Goal: Task Accomplishment & Management: Complete application form

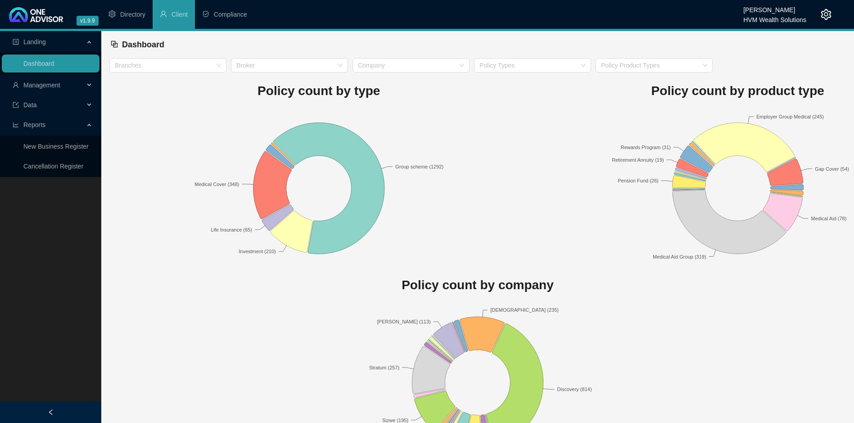
click at [47, 90] on span "Management" at bounding box center [49, 85] width 72 height 18
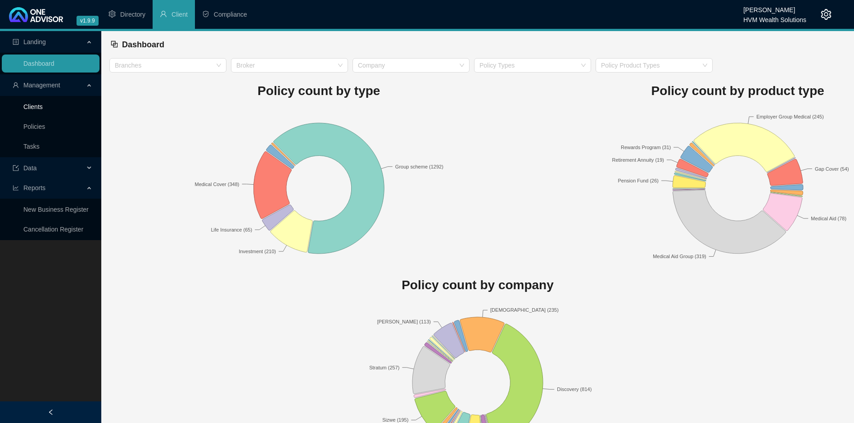
click at [39, 108] on link "Clients" at bounding box center [32, 106] width 19 height 7
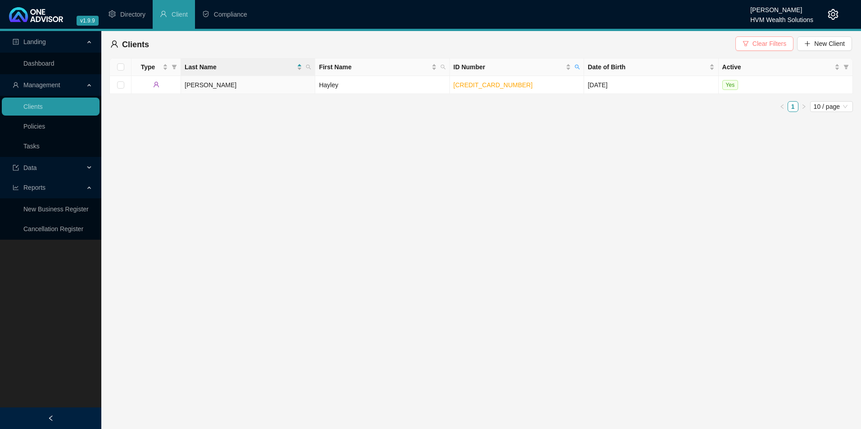
click at [777, 42] on span "Clear Filters" at bounding box center [769, 44] width 34 height 10
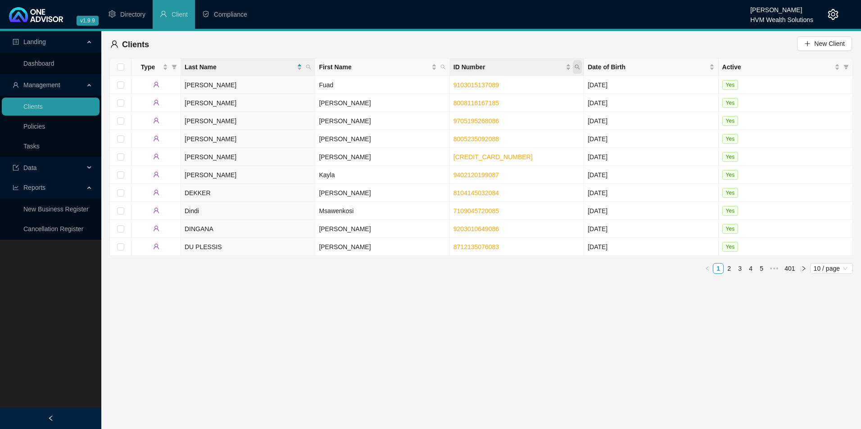
click at [579, 67] on icon "search" at bounding box center [576, 66] width 5 height 5
paste input "9202125295082"
type input "9202125295082"
click at [518, 104] on span "Search" at bounding box center [519, 103] width 20 height 10
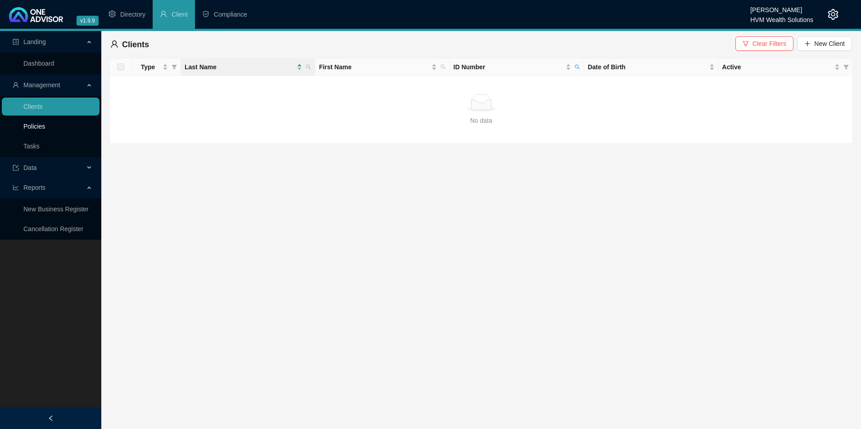
click at [45, 129] on link "Policies" at bounding box center [34, 126] width 22 height 7
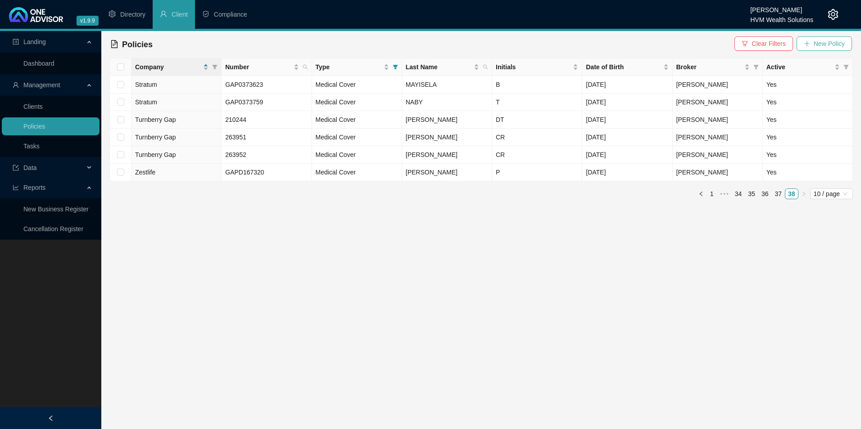
click at [825, 43] on span "New Policy" at bounding box center [828, 44] width 31 height 10
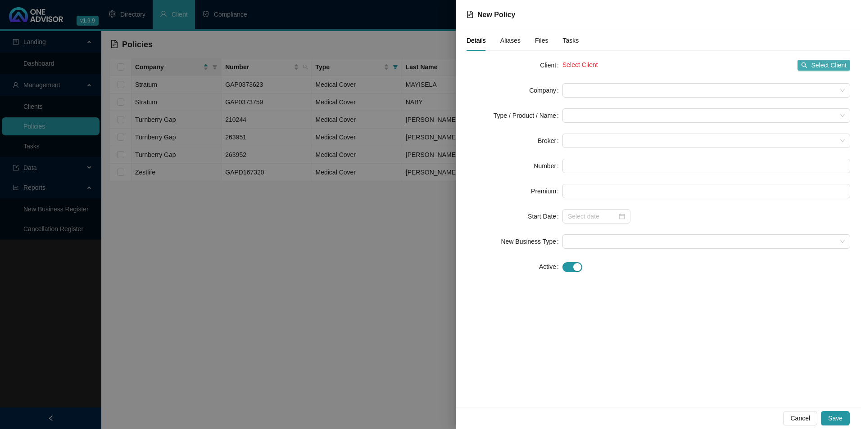
click at [823, 63] on span "Select Client" at bounding box center [829, 65] width 36 height 10
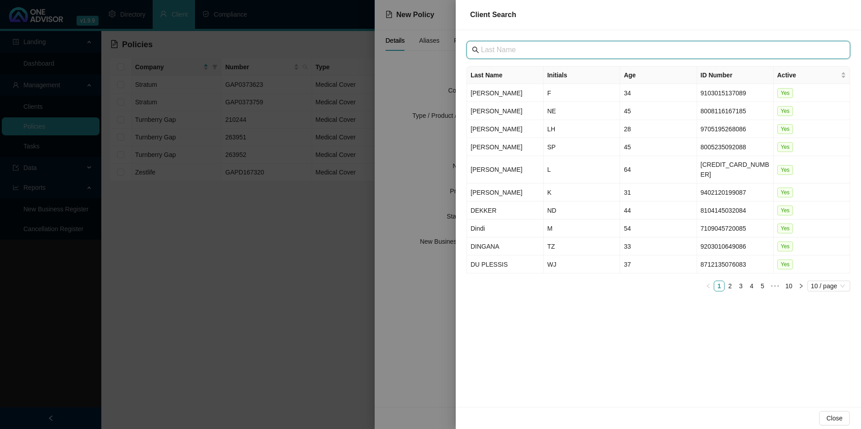
click at [514, 48] on input "text" at bounding box center [659, 50] width 357 height 11
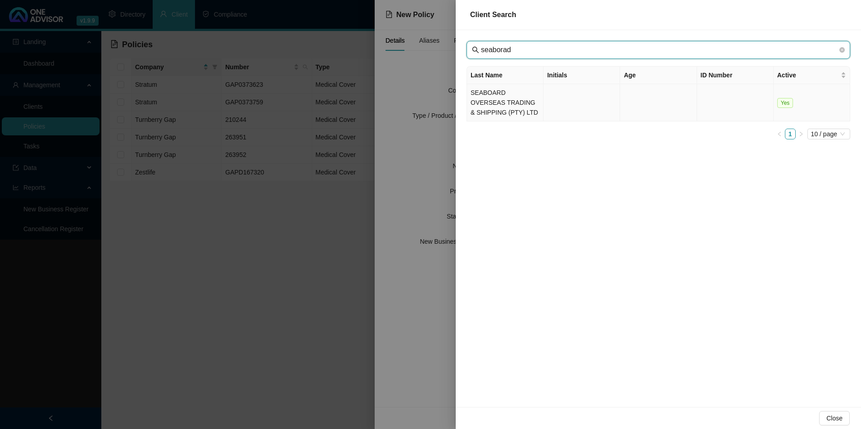
type input "seaborad"
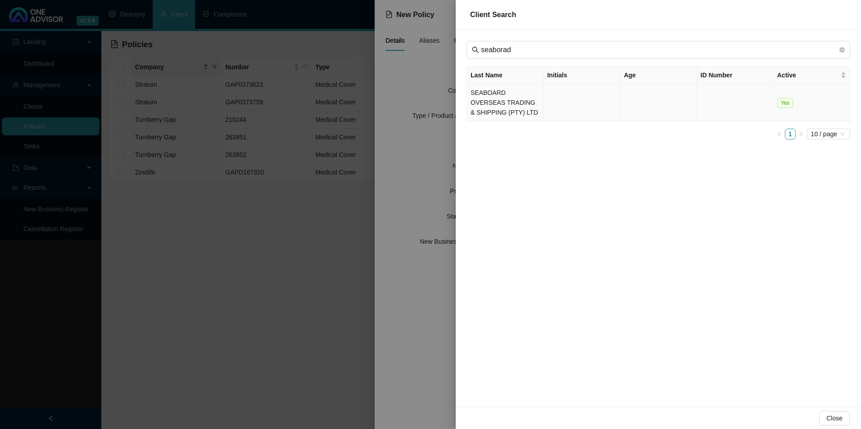
click at [510, 103] on td "SEABOARD OVERSEAS TRADING & SHIPPING (PTY) LTD" at bounding box center [505, 102] width 77 height 37
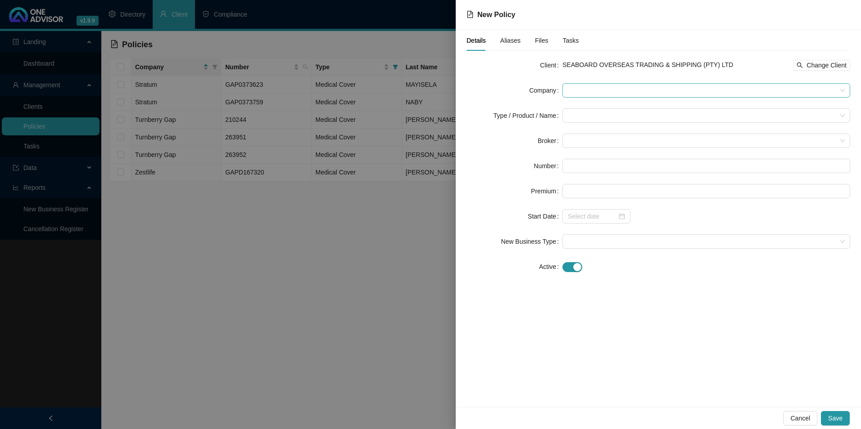
click at [649, 89] on span at bounding box center [706, 91] width 277 height 14
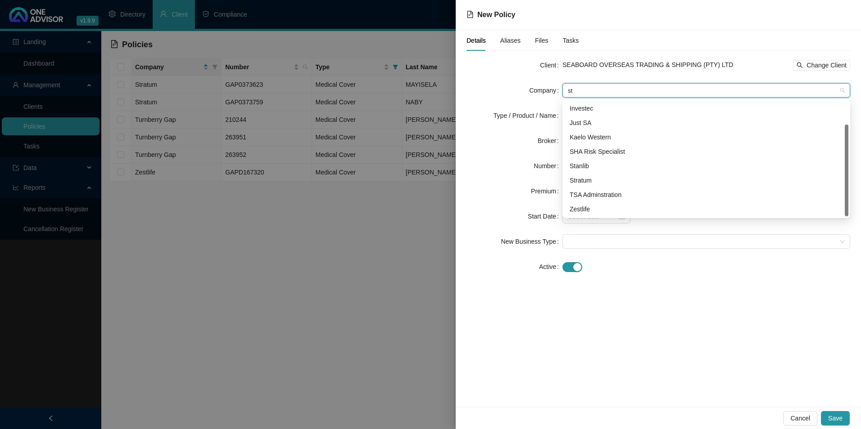
scroll to position [29, 0]
type input "str"
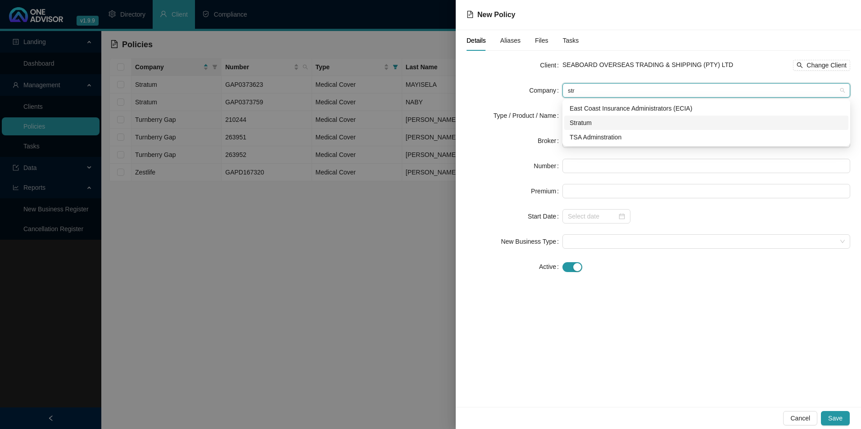
click at [577, 123] on div "Stratum" at bounding box center [705, 123] width 273 height 10
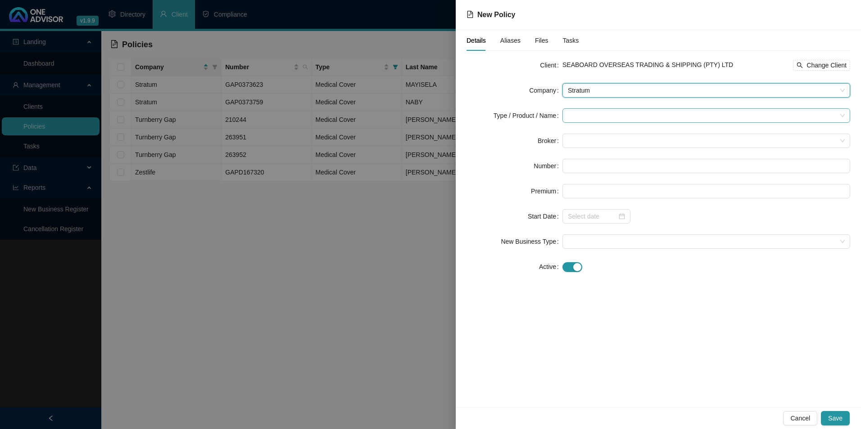
click at [575, 115] on input "search" at bounding box center [702, 116] width 269 height 14
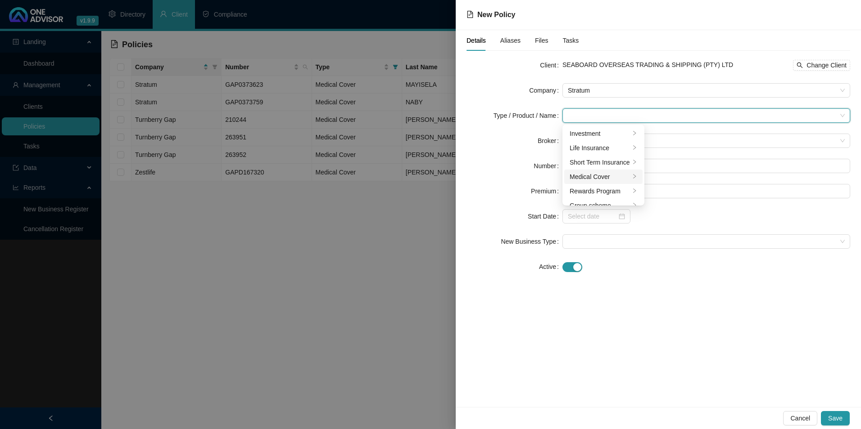
click at [593, 177] on div "Medical Cover" at bounding box center [599, 177] width 60 height 10
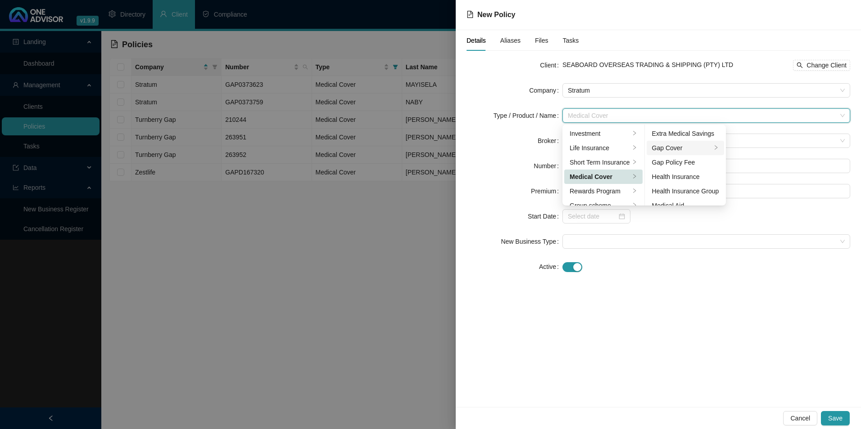
click at [680, 145] on div "Gap Cover" at bounding box center [682, 148] width 60 height 10
click at [745, 306] on div "Details Aliases Files Tasks Client SEABOARD OVERSEAS TRADING & SHIPPING (PTY) L…" at bounding box center [658, 218] width 405 height 377
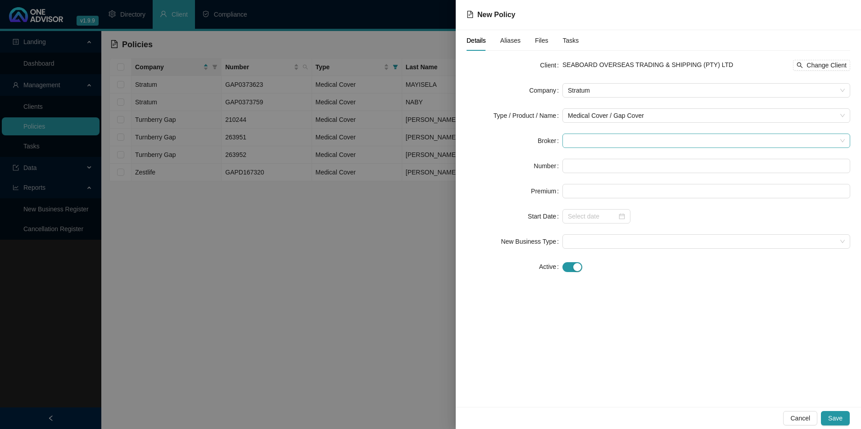
click at [610, 143] on span at bounding box center [706, 141] width 277 height 14
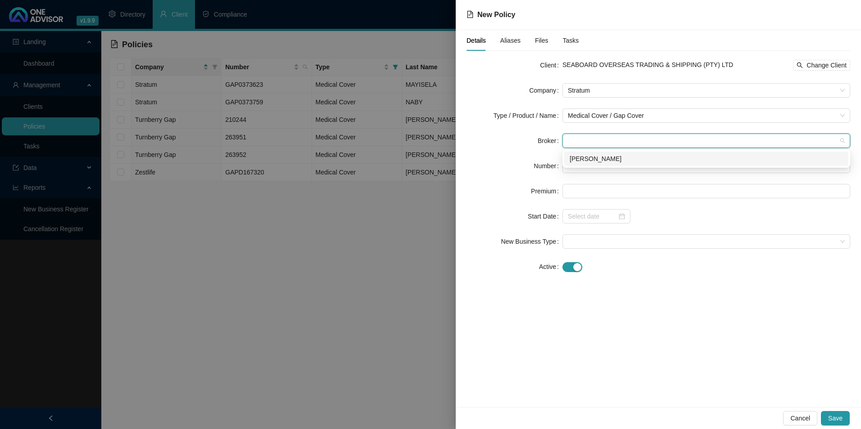
click at [599, 154] on div "[PERSON_NAME]" at bounding box center [706, 159] width 284 height 14
click at [582, 164] on input "text" at bounding box center [706, 166] width 288 height 14
paste input "POL-1520470-N3Y2"
click at [582, 169] on input "POL-1520470-N3Y2" at bounding box center [706, 166] width 288 height 14
type input "POL-1520470-N3Y2"
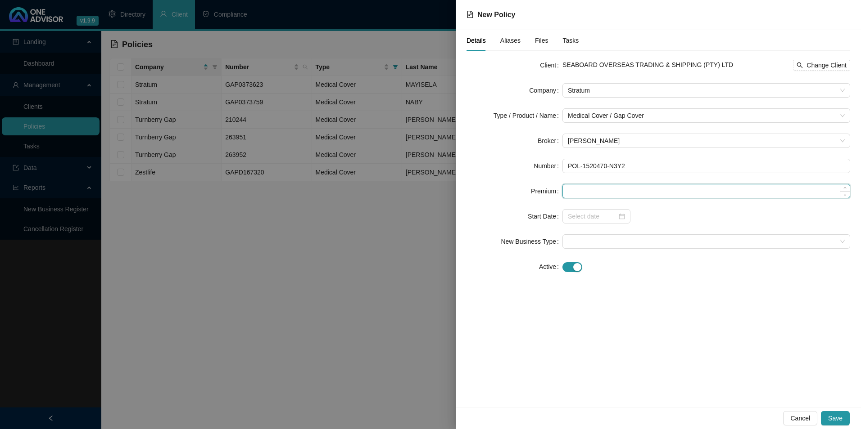
click at [595, 189] on input at bounding box center [706, 192] width 287 height 14
click at [636, 186] on input at bounding box center [706, 192] width 287 height 14
click at [634, 191] on input at bounding box center [706, 192] width 287 height 14
type input "440.00"
drag, startPoint x: 587, startPoint y: 216, endPoint x: 582, endPoint y: 217, distance: 5.0
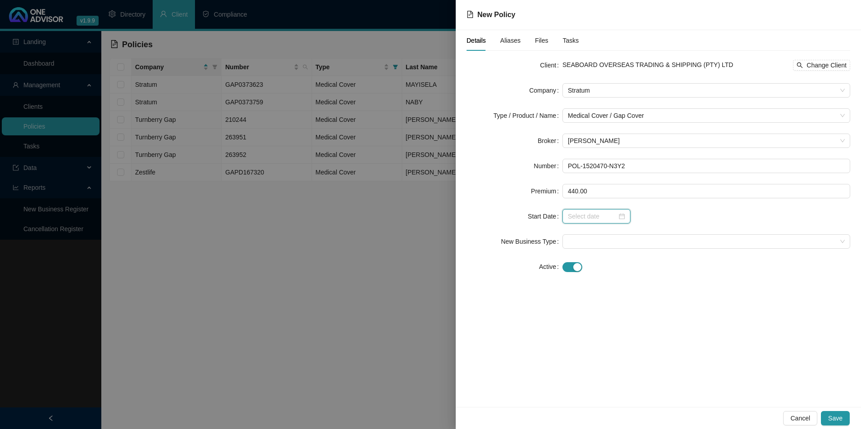
click at [586, 217] on input at bounding box center [592, 217] width 49 height 10
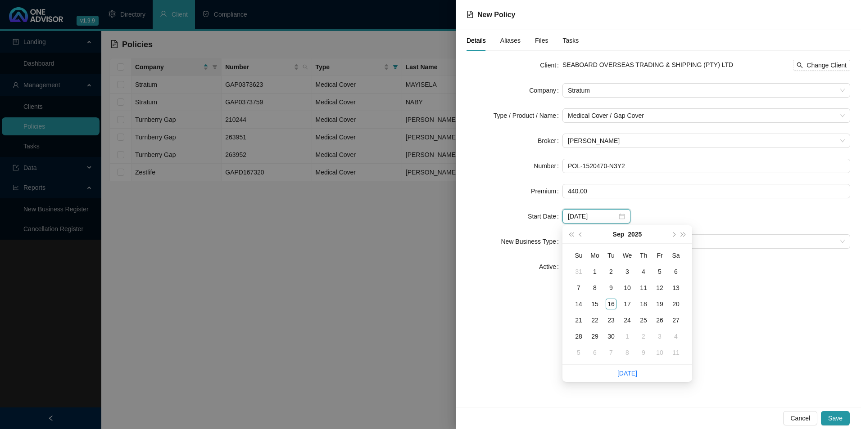
type input "[DATE]"
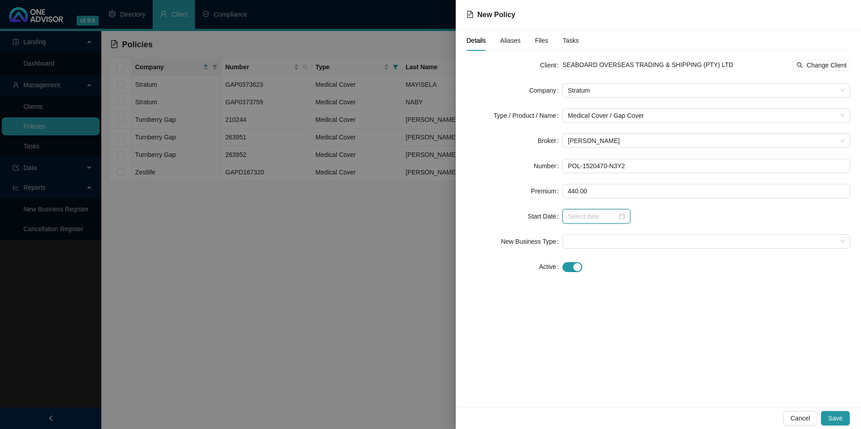
click at [625, 216] on div at bounding box center [596, 216] width 68 height 14
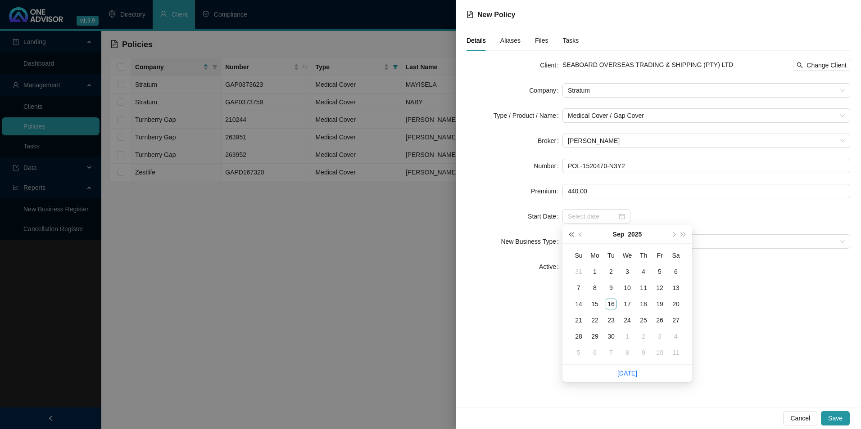
click at [569, 235] on span "super-prev-year" at bounding box center [571, 234] width 5 height 5
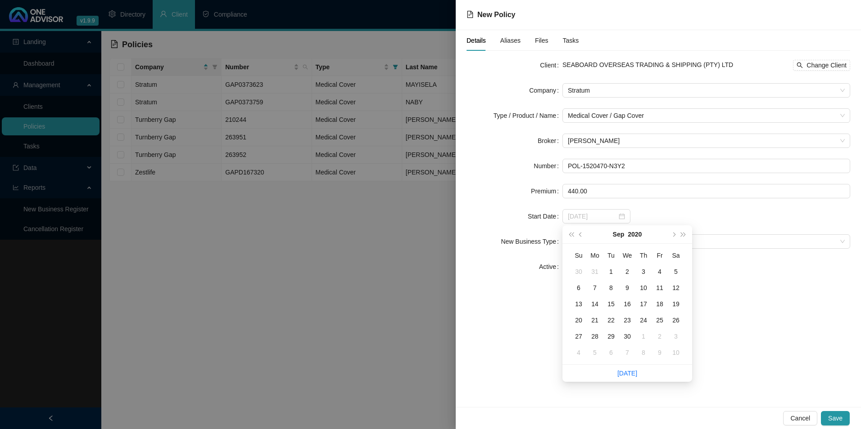
type input "[DATE]"
click at [580, 233] on span "prev-year" at bounding box center [581, 234] width 5 height 5
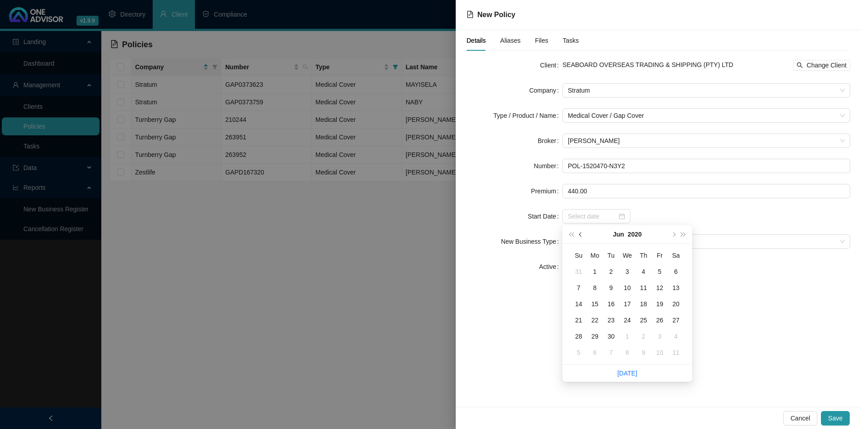
click at [580, 233] on span "prev-year" at bounding box center [581, 234] width 5 height 5
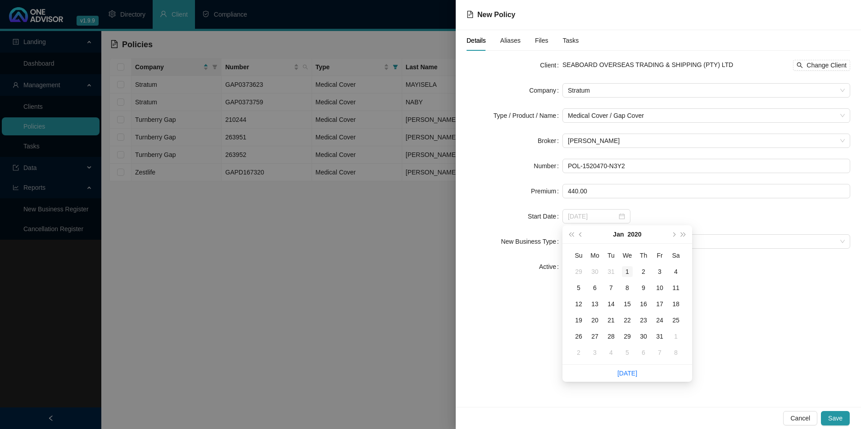
type input "[DATE]"
click at [627, 272] on div "1" at bounding box center [627, 272] width 11 height 11
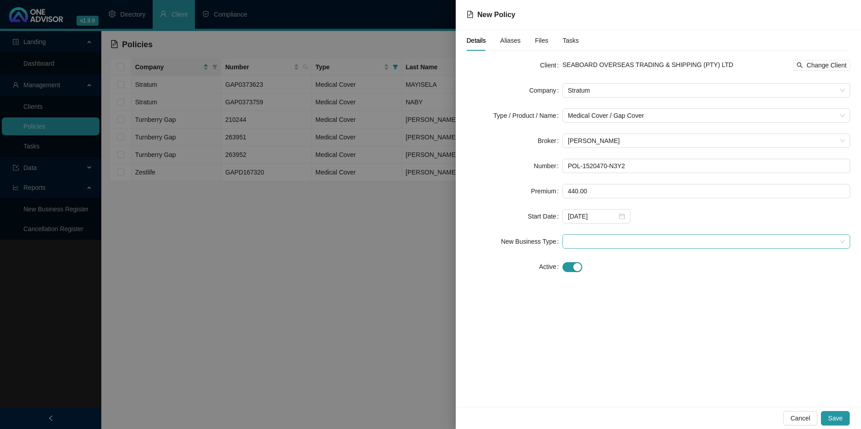
click at [607, 244] on span at bounding box center [706, 242] width 277 height 14
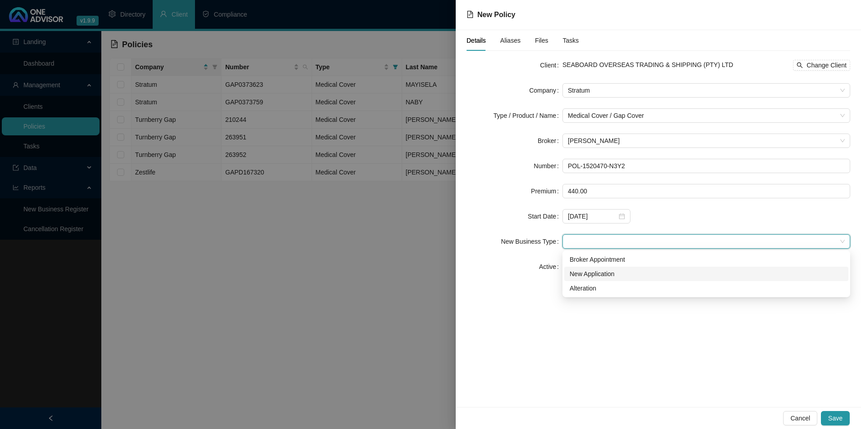
click at [600, 272] on div "New Application" at bounding box center [705, 274] width 273 height 10
drag, startPoint x: 617, startPoint y: 243, endPoint x: 577, endPoint y: 243, distance: 40.1
click at [577, 243] on span "New Application" at bounding box center [706, 242] width 277 height 14
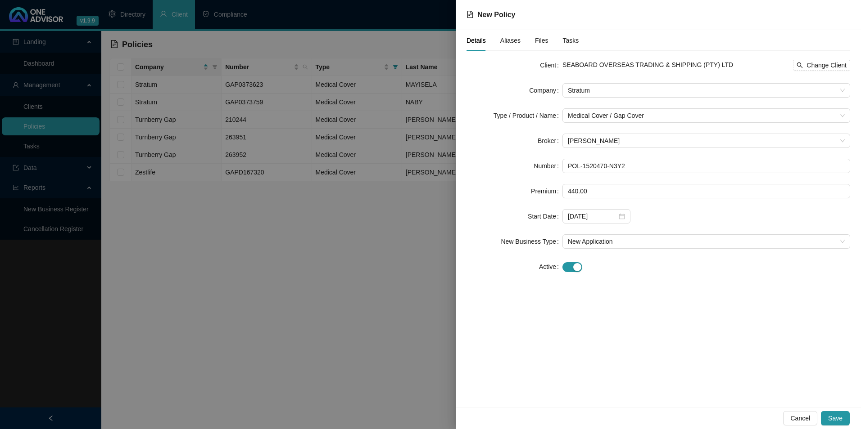
click at [579, 335] on div "Details Aliases Files Tasks Client SEABOARD OVERSEAS TRADING & SHIPPING (PTY) L…" at bounding box center [658, 218] width 405 height 377
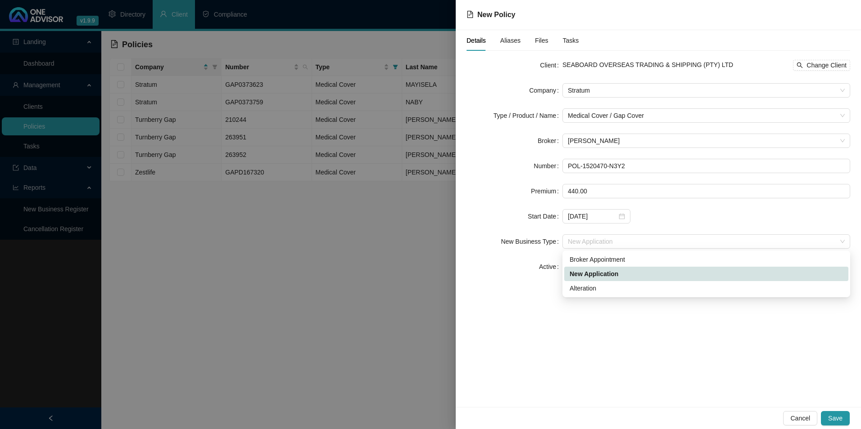
drag, startPoint x: 629, startPoint y: 242, endPoint x: 551, endPoint y: 241, distance: 78.3
click at [551, 241] on div "New Business Type New Application" at bounding box center [658, 242] width 384 height 14
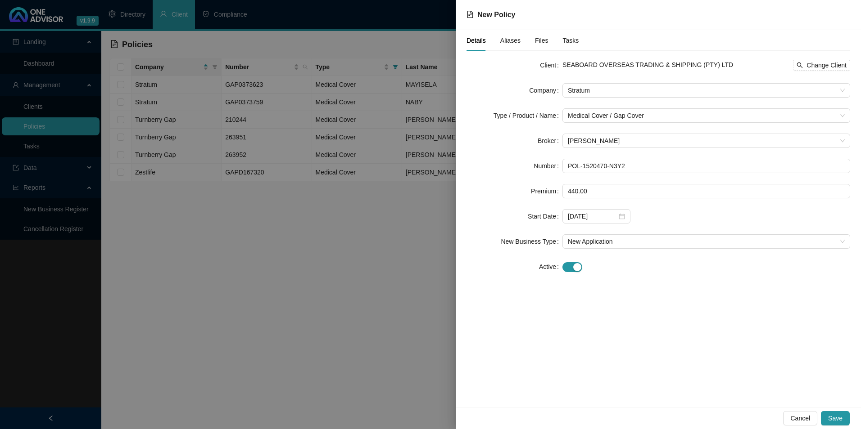
click at [611, 311] on div "Details Aliases Files Tasks Client SEABOARD OVERSEAS TRADING & SHIPPING (PTY) L…" at bounding box center [658, 218] width 405 height 377
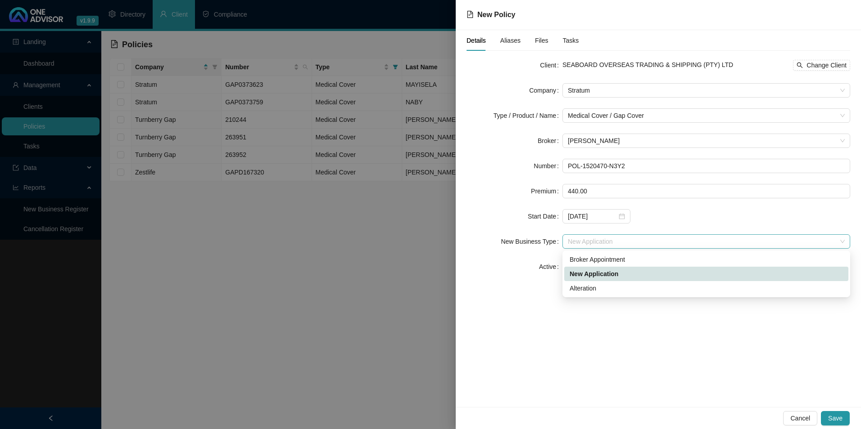
drag, startPoint x: 620, startPoint y: 242, endPoint x: 601, endPoint y: 241, distance: 19.4
click at [601, 241] on span "New Application" at bounding box center [706, 242] width 277 height 14
click at [613, 326] on div "Details Aliases Files Tasks Client SEABOARD OVERSEAS TRADING & SHIPPING (PTY) L…" at bounding box center [658, 218] width 405 height 377
drag, startPoint x: 620, startPoint y: 240, endPoint x: 598, endPoint y: 240, distance: 22.5
click at [598, 240] on span "New Application" at bounding box center [706, 242] width 277 height 14
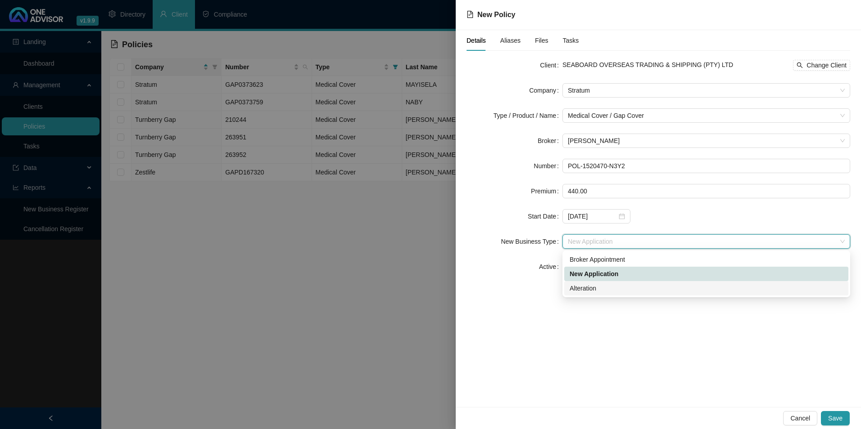
click at [831, 310] on div "Details Aliases Files Tasks Client SEABOARD OVERSEAS TRADING & SHIPPING (PTY) L…" at bounding box center [658, 218] width 405 height 377
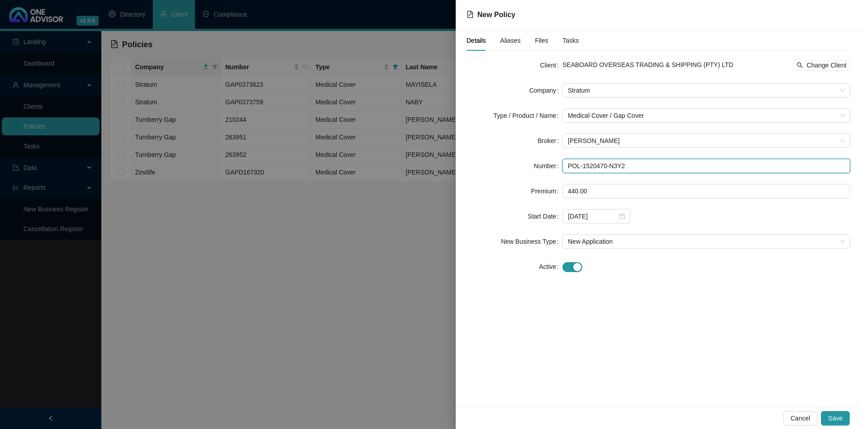
drag, startPoint x: 627, startPoint y: 167, endPoint x: 568, endPoint y: 162, distance: 59.2
click at [555, 167] on div "Number POL-1520470-N3Y2" at bounding box center [658, 166] width 384 height 14
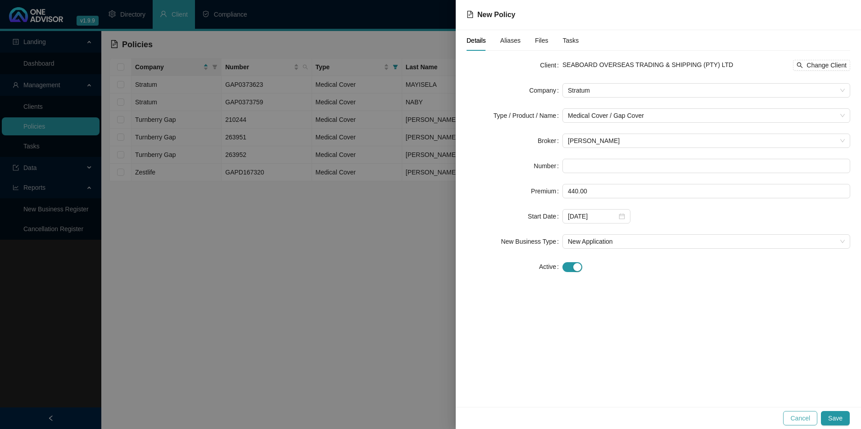
click at [800, 417] on span "Cancel" at bounding box center [800, 419] width 20 height 10
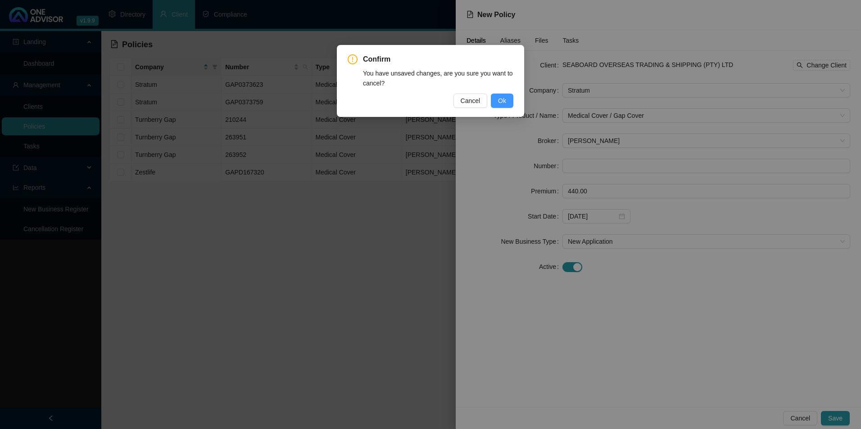
click at [509, 104] on button "Ok" at bounding box center [502, 101] width 23 height 14
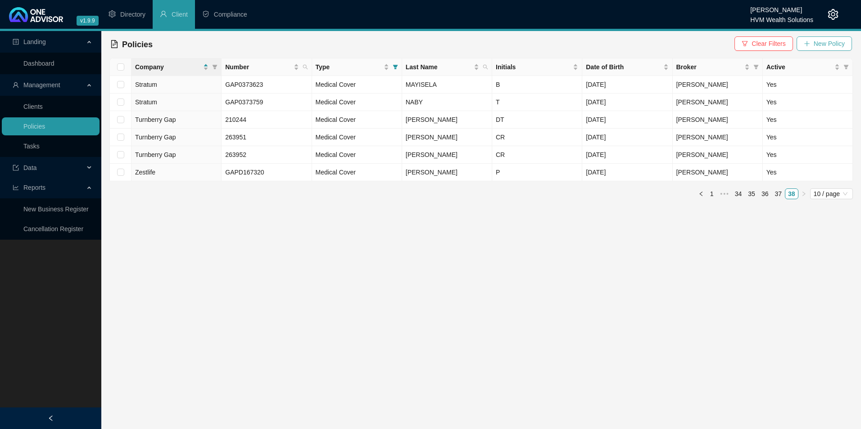
click at [824, 41] on span "New Policy" at bounding box center [828, 44] width 31 height 10
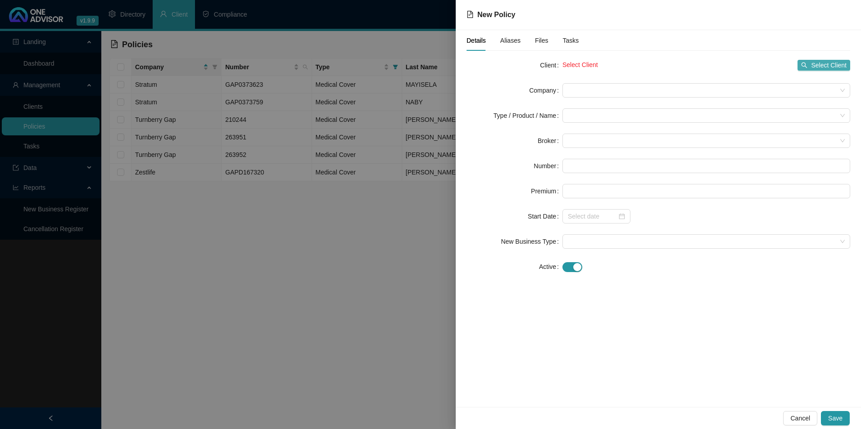
click at [820, 62] on span "Select Client" at bounding box center [829, 65] width 36 height 10
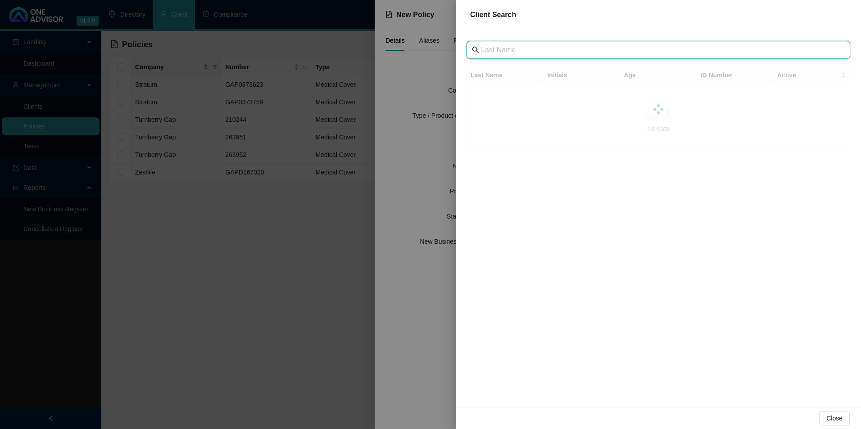
click at [592, 51] on input "text" at bounding box center [659, 50] width 357 height 11
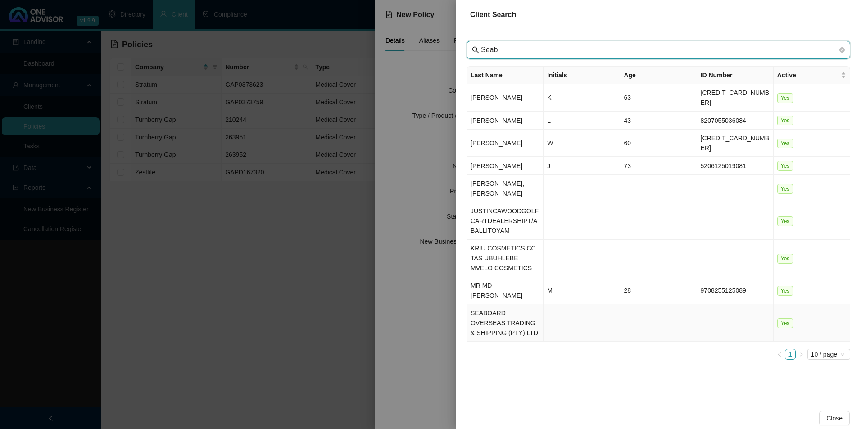
type input "Seab"
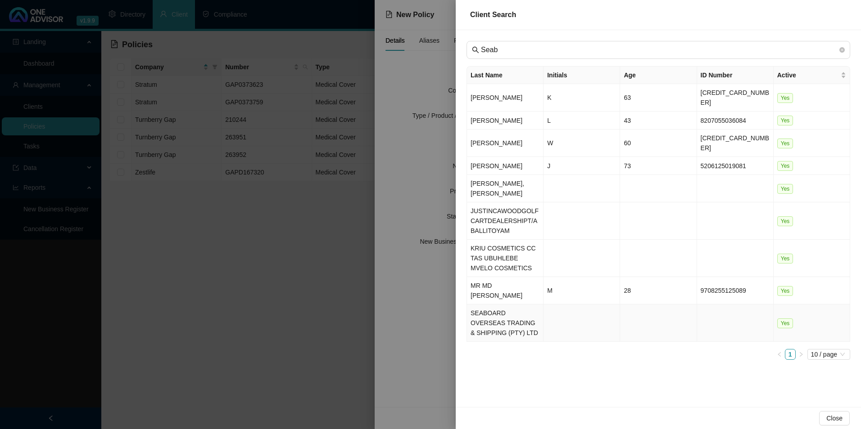
click at [501, 305] on td "SEABOARD OVERSEAS TRADING & SHIPPING (PTY) LTD" at bounding box center [505, 323] width 77 height 37
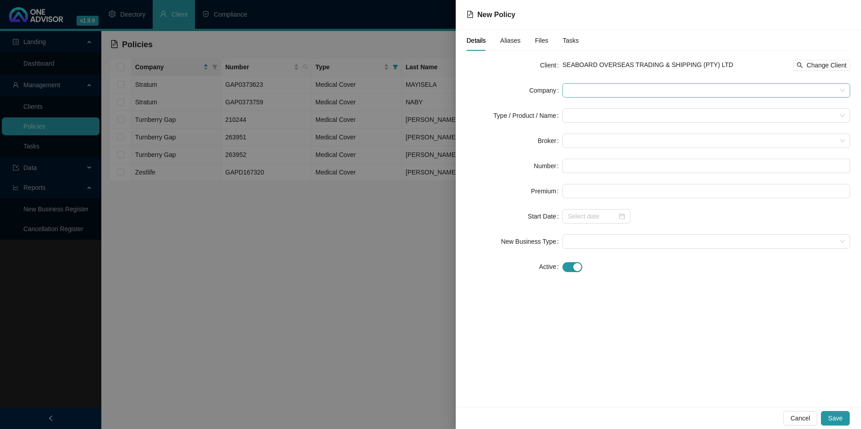
click at [610, 92] on span at bounding box center [706, 91] width 277 height 14
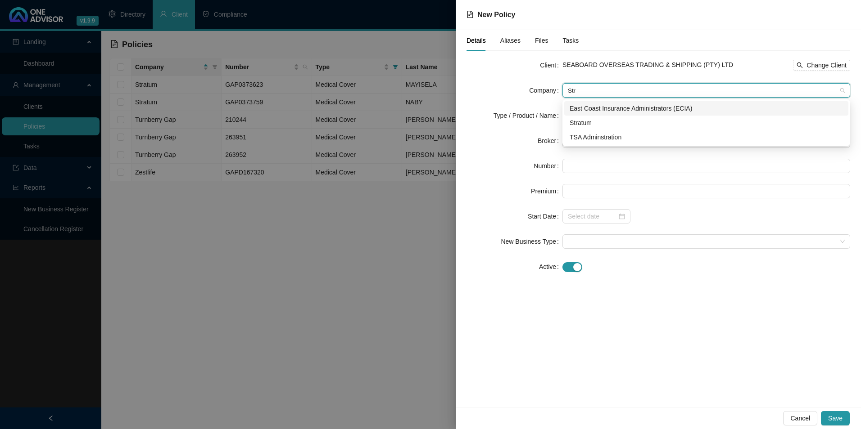
type input "Stra"
click at [585, 124] on div "Stratum" at bounding box center [705, 123] width 273 height 10
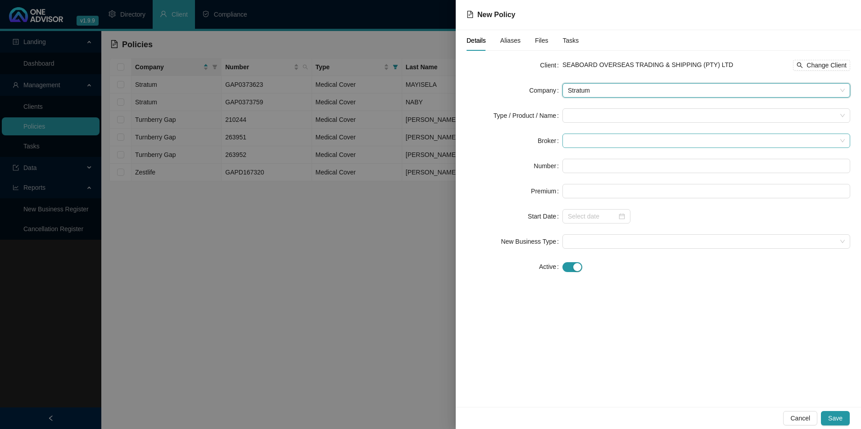
click at [587, 140] on span at bounding box center [706, 141] width 277 height 14
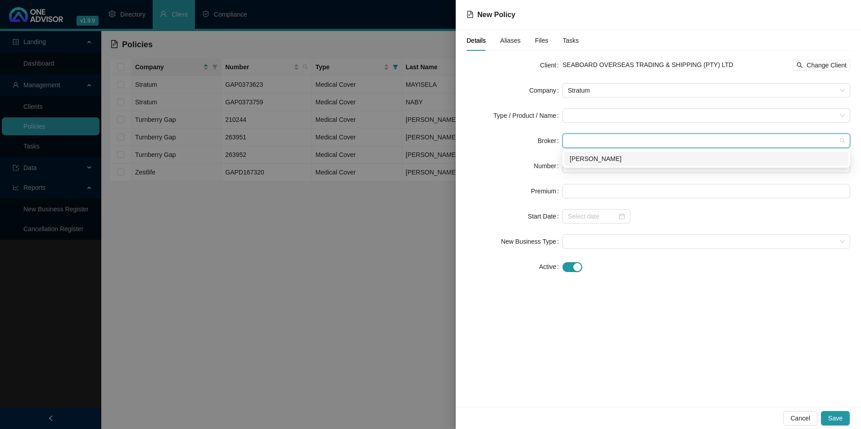
click at [590, 159] on div "[PERSON_NAME]" at bounding box center [705, 159] width 273 height 10
paste input "POL-1520470-N3Y2"
type input "POL-1520470-N3Y2"
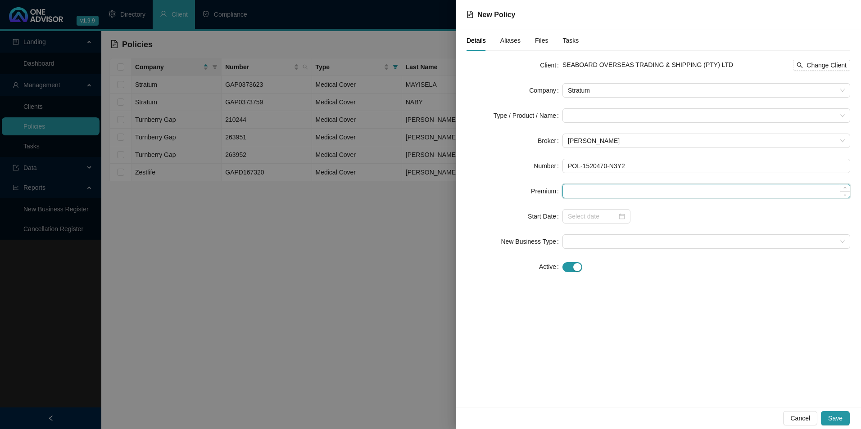
click at [610, 191] on input at bounding box center [706, 192] width 287 height 14
type input "440.00"
click at [594, 219] on input at bounding box center [592, 217] width 49 height 10
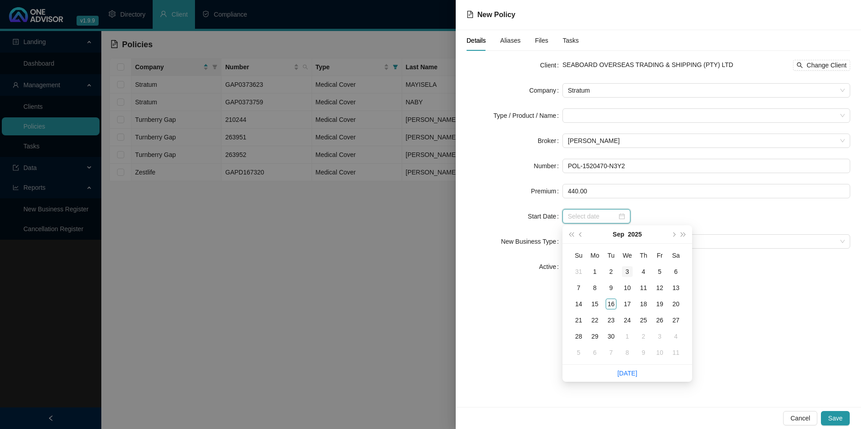
type input "[DATE]"
click at [580, 235] on span "prev-year" at bounding box center [581, 234] width 5 height 5
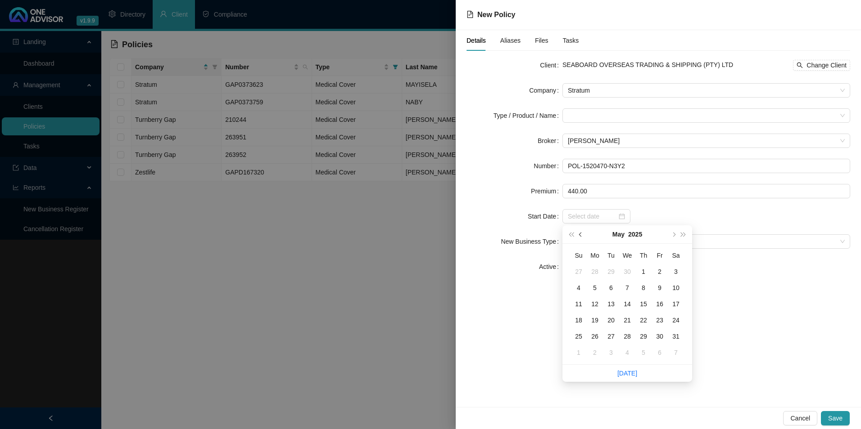
click at [580, 235] on span "prev-year" at bounding box center [581, 234] width 5 height 5
click at [581, 235] on span "prev-year" at bounding box center [581, 234] width 5 height 5
click at [568, 235] on button "super-prev-year" at bounding box center [571, 235] width 10 height 18
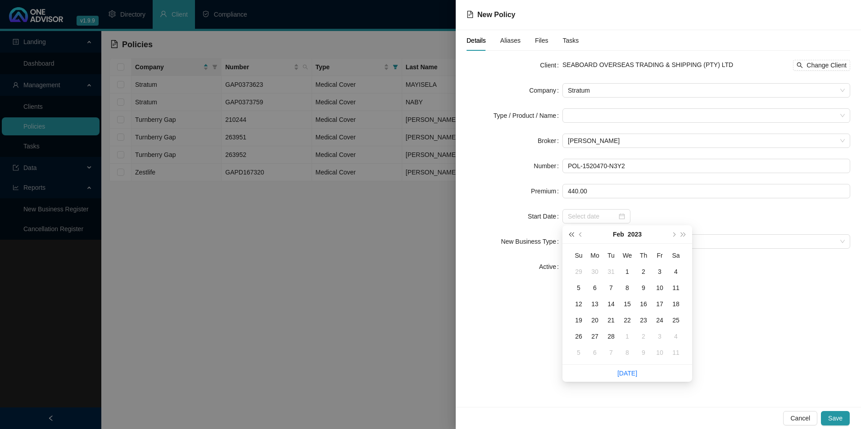
click at [568, 235] on button "super-prev-year" at bounding box center [571, 235] width 10 height 18
click at [682, 235] on span "super-next-year" at bounding box center [683, 234] width 5 height 5
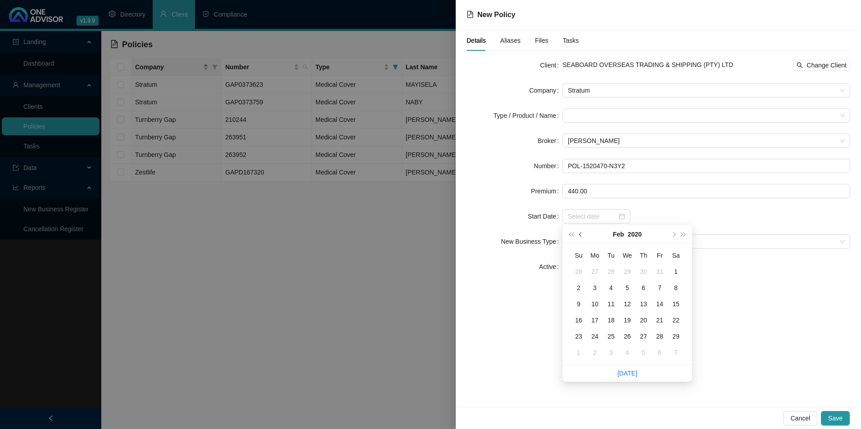
click at [580, 234] on span "prev-year" at bounding box center [581, 234] width 5 height 5
type input "[DATE]"
click at [628, 268] on div "1" at bounding box center [627, 272] width 11 height 11
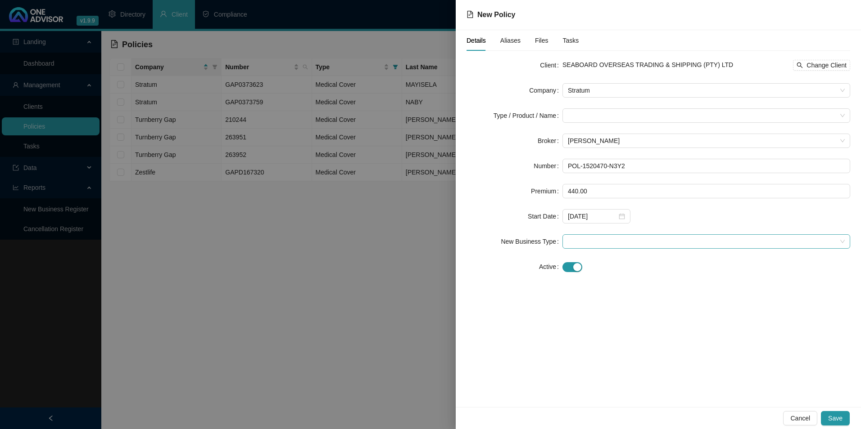
click at [608, 238] on span at bounding box center [706, 242] width 277 height 14
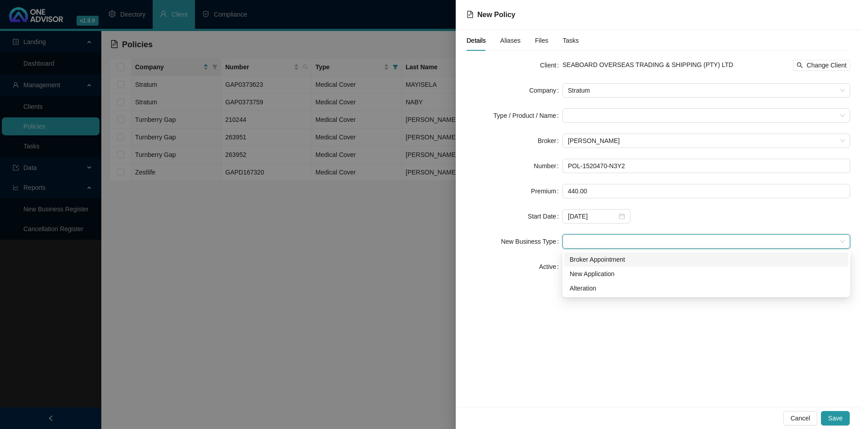
click at [599, 258] on div "Broker Appointment" at bounding box center [705, 260] width 273 height 10
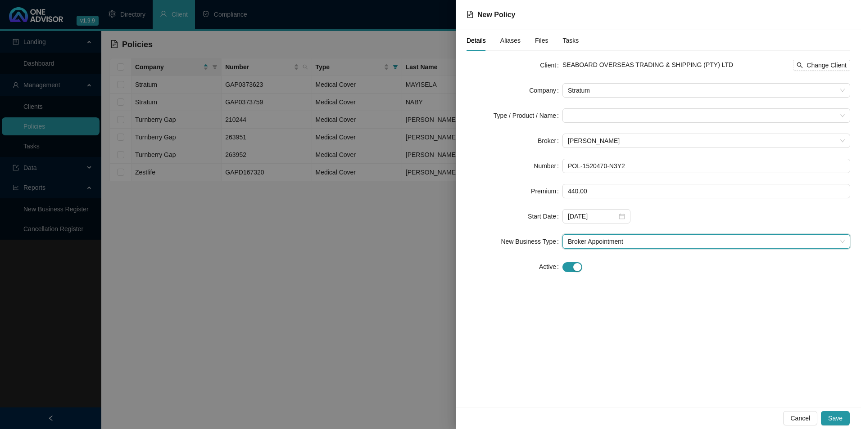
click at [702, 338] on div "Details Aliases Files Tasks Client SEABOARD OVERSEAS TRADING & SHIPPING (PTY) L…" at bounding box center [658, 218] width 405 height 377
click at [841, 414] on span "Save" at bounding box center [835, 419] width 14 height 10
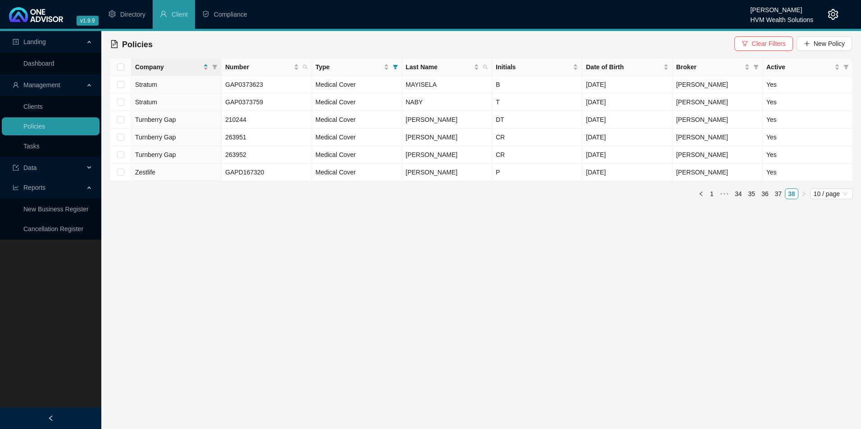
click at [772, 42] on span "Clear Filters" at bounding box center [768, 44] width 34 height 10
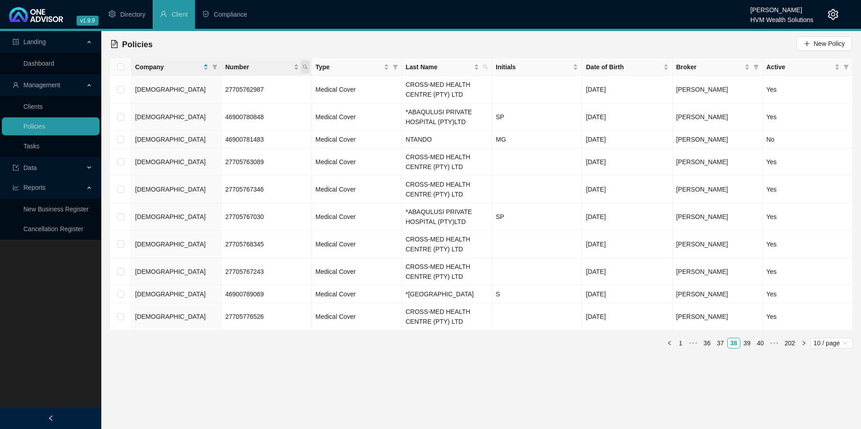
click at [305, 65] on icon "search" at bounding box center [305, 67] width 5 height 5
paste input "POL-1520470-N3Y2"
type input "POL-1520470-N3Y2"
click at [245, 101] on span "Search" at bounding box center [246, 103] width 20 height 10
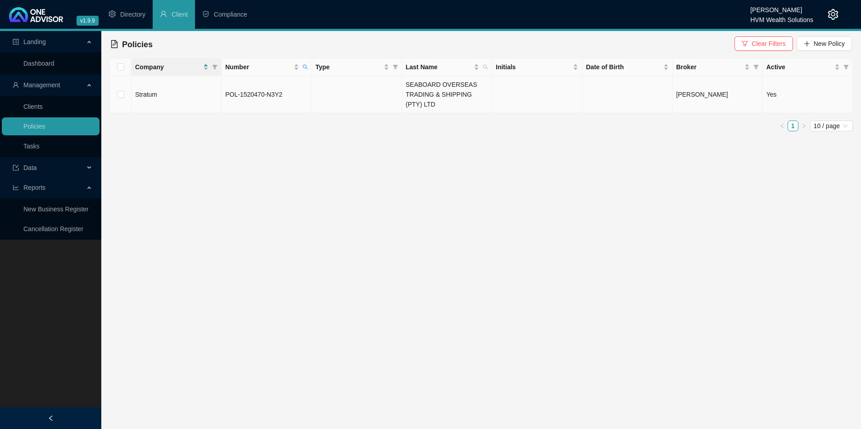
click at [192, 98] on td "Stratum" at bounding box center [176, 94] width 90 height 37
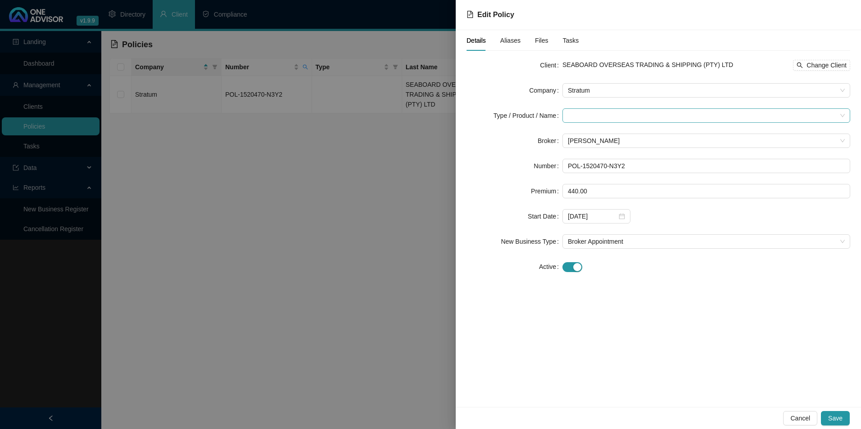
click at [626, 114] on input "search" at bounding box center [702, 116] width 269 height 14
click at [599, 177] on div "Medical Cover" at bounding box center [599, 177] width 60 height 10
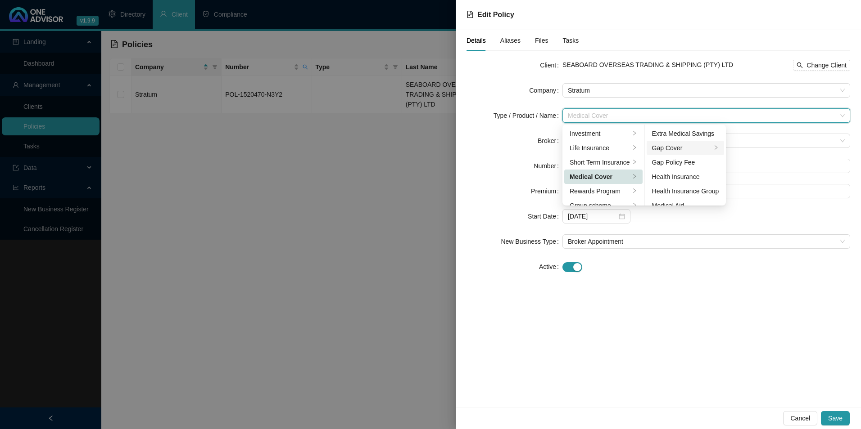
click at [686, 146] on div "Gap Cover" at bounding box center [682, 148] width 60 height 10
click at [841, 422] on button "Save" at bounding box center [835, 418] width 29 height 14
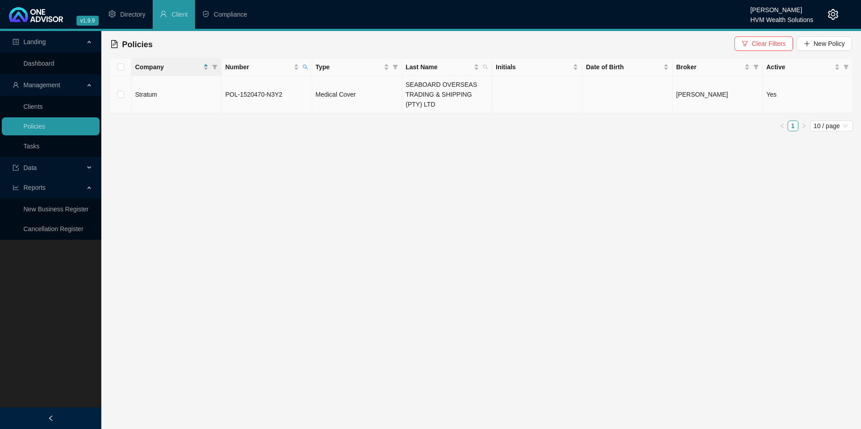
click at [181, 90] on td "Stratum" at bounding box center [176, 94] width 90 height 37
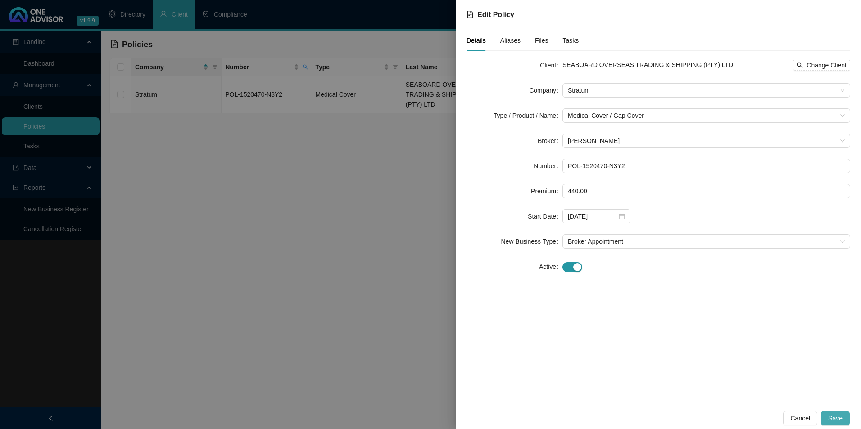
click at [839, 419] on span "Save" at bounding box center [835, 419] width 14 height 10
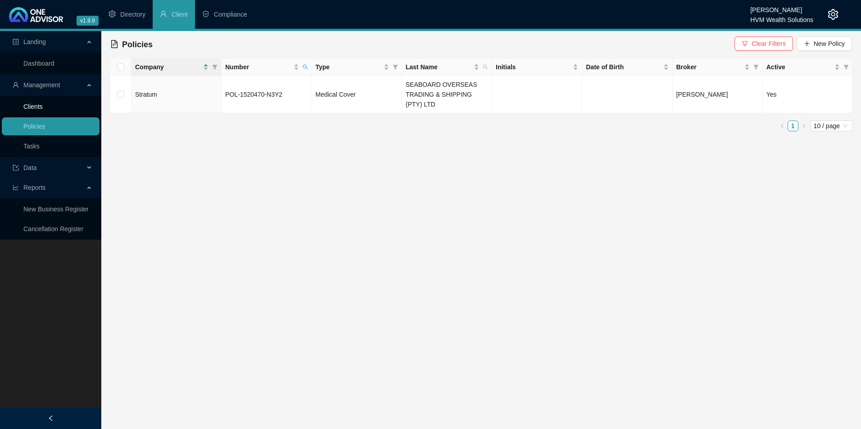
click at [43, 107] on link "Clients" at bounding box center [32, 106] width 19 height 7
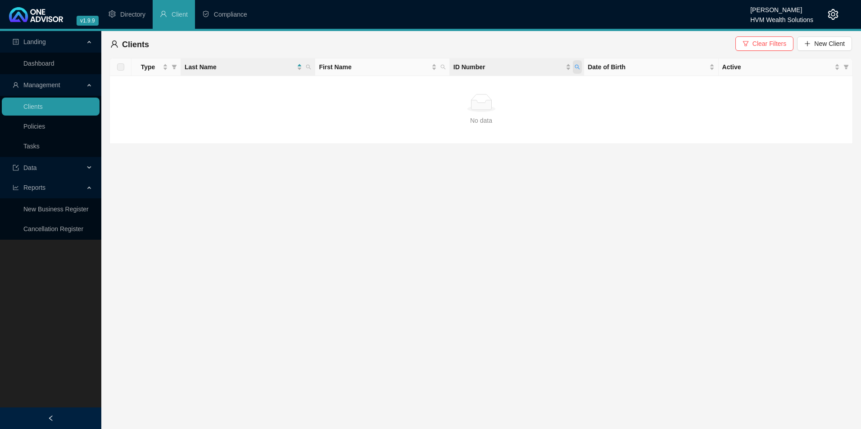
click at [579, 66] on icon "search" at bounding box center [576, 66] width 5 height 5
paste input "7312035051087"
type input "7312035051087"
click at [514, 102] on span "Search" at bounding box center [519, 103] width 20 height 10
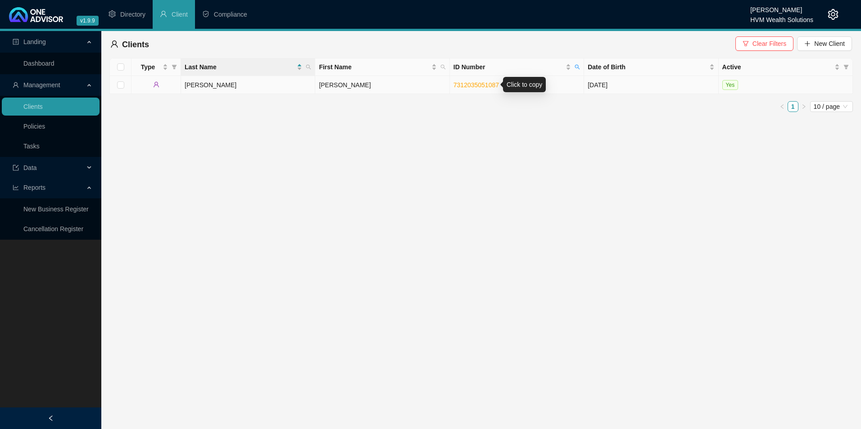
click at [479, 85] on link "7312035051087" at bounding box center [475, 84] width 45 height 7
click at [410, 84] on td "[PERSON_NAME]" at bounding box center [382, 85] width 134 height 18
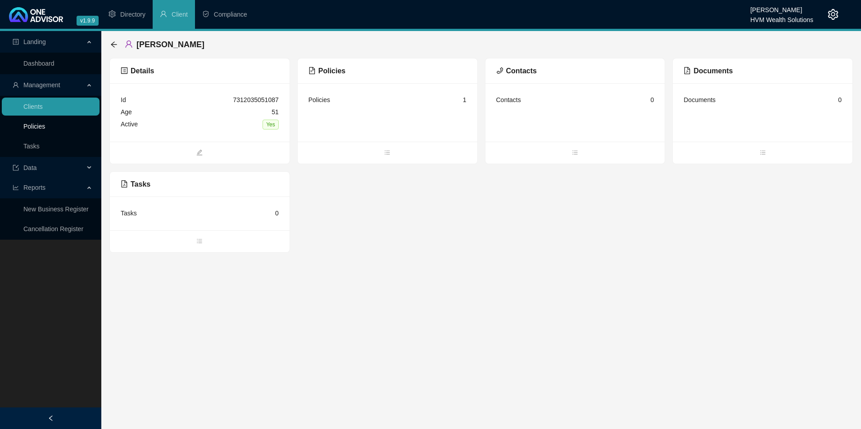
click at [43, 126] on link "Policies" at bounding box center [34, 126] width 22 height 7
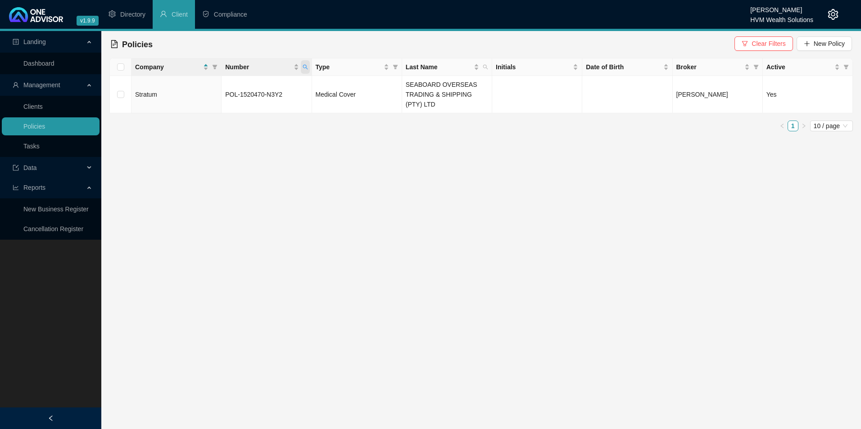
click at [305, 64] on span "Number" at bounding box center [305, 67] width 9 height 14
paste input "076064520"
type input "076064520"
click at [252, 105] on span "Search" at bounding box center [246, 103] width 20 height 10
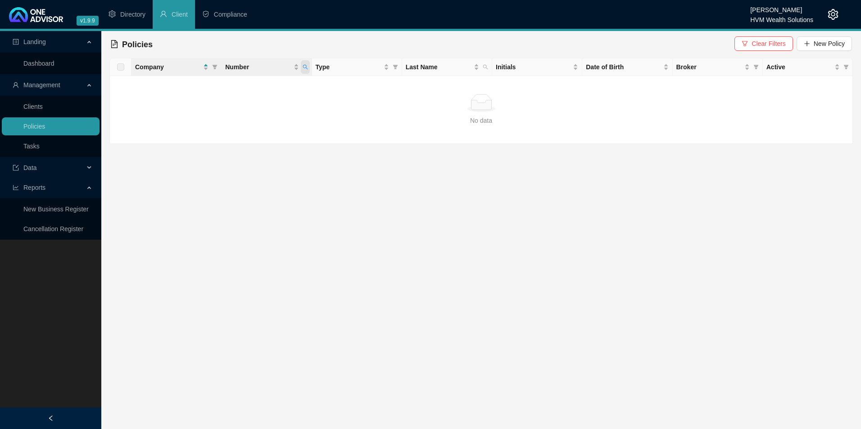
click at [304, 63] on span "Number" at bounding box center [305, 67] width 9 height 14
click at [767, 45] on span "Clear Filters" at bounding box center [768, 44] width 34 height 10
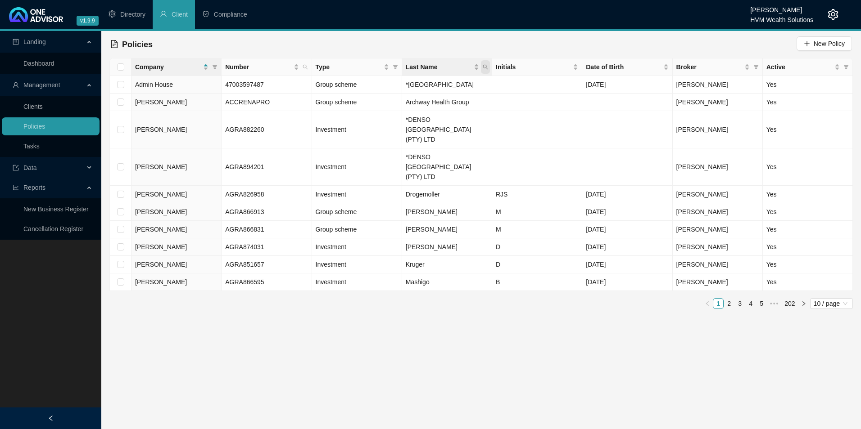
click at [487, 67] on icon "search" at bounding box center [485, 66] width 5 height 5
type input "[PERSON_NAME]"
click at [428, 101] on span "Search" at bounding box center [427, 103] width 20 height 10
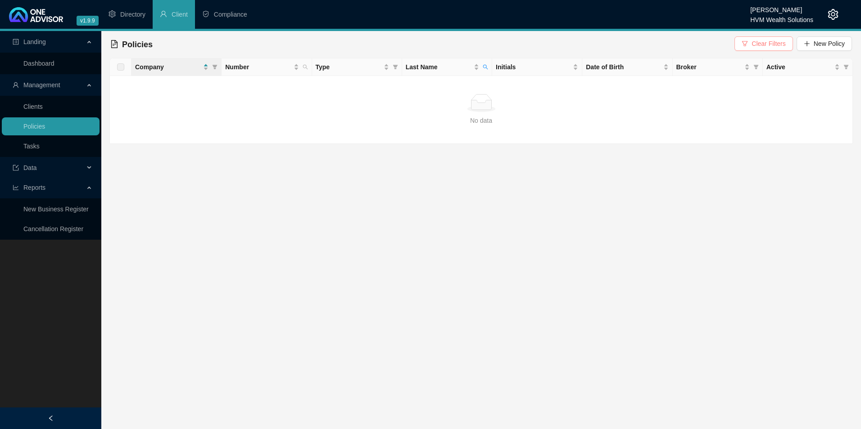
click at [787, 41] on button "Clear Filters" at bounding box center [763, 43] width 58 height 14
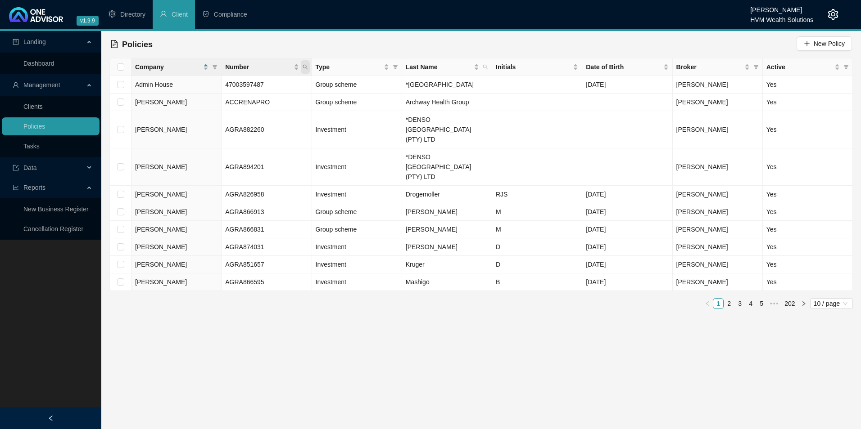
click at [305, 66] on icon "search" at bounding box center [305, 66] width 5 height 5
paste input "076064520"
click at [244, 104] on span "Search" at bounding box center [246, 103] width 20 height 10
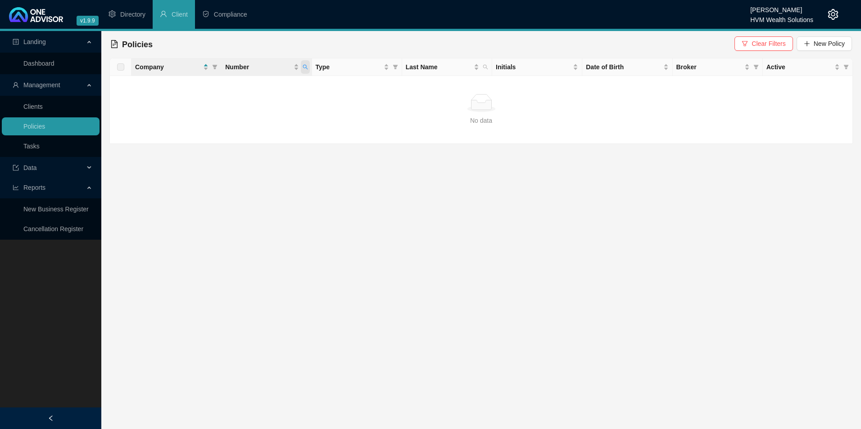
click at [307, 67] on icon "search" at bounding box center [305, 66] width 5 height 5
click at [276, 84] on input "076064520" at bounding box center [263, 86] width 85 height 14
click at [253, 102] on span "Search" at bounding box center [246, 103] width 20 height 10
click at [305, 63] on span "Number" at bounding box center [305, 67] width 9 height 14
click at [230, 82] on input "0760645" at bounding box center [263, 86] width 85 height 14
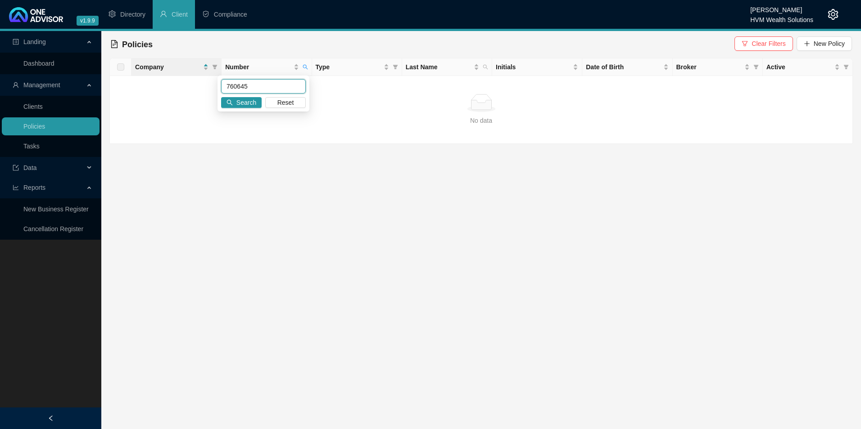
click at [256, 80] on input "760645" at bounding box center [263, 86] width 85 height 14
type input "76064520"
click at [485, 69] on icon "search" at bounding box center [485, 66] width 5 height 5
click at [748, 41] on icon "filter" at bounding box center [744, 44] width 6 height 6
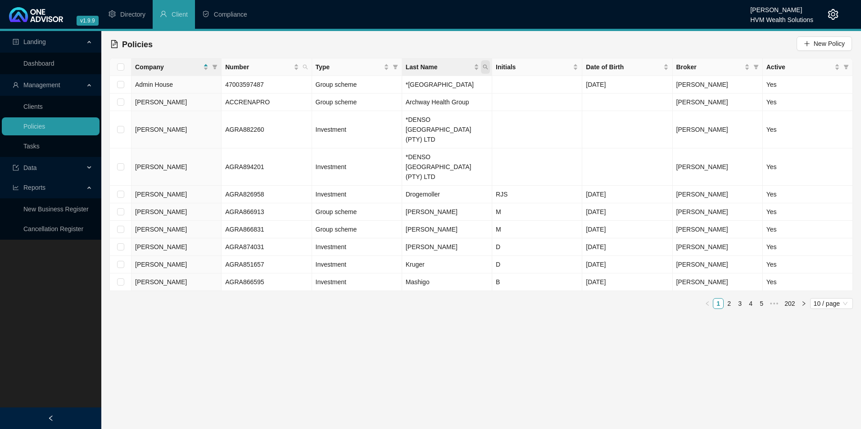
click at [486, 68] on icon "search" at bounding box center [485, 66] width 5 height 5
click at [427, 87] on input "text" at bounding box center [444, 86] width 85 height 14
type input "seab"
click at [434, 105] on span "Search" at bounding box center [427, 103] width 20 height 10
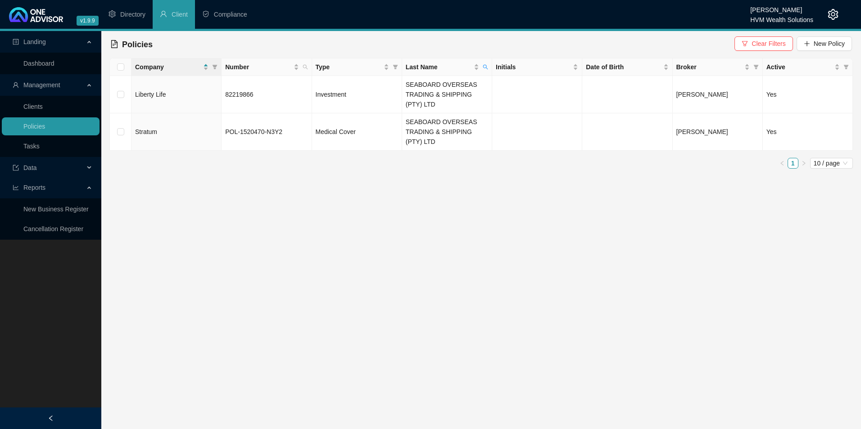
click at [765, 46] on span "Clear Filters" at bounding box center [768, 44] width 34 height 10
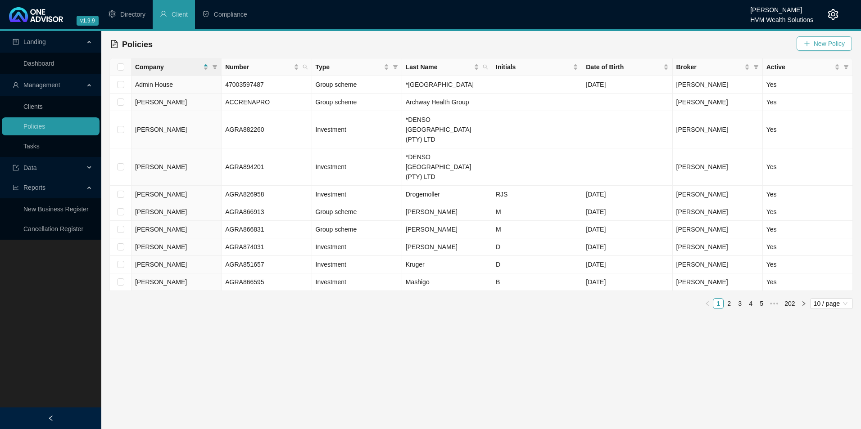
click at [835, 45] on span "New Policy" at bounding box center [828, 44] width 31 height 10
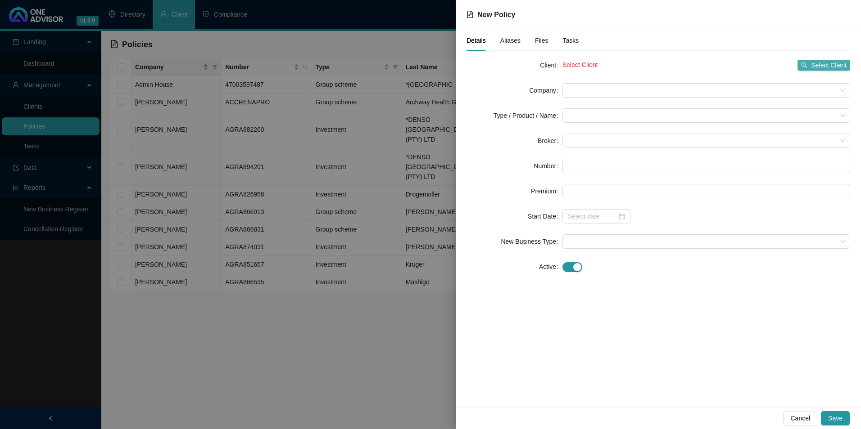
click at [822, 62] on span "Select Client" at bounding box center [829, 65] width 36 height 10
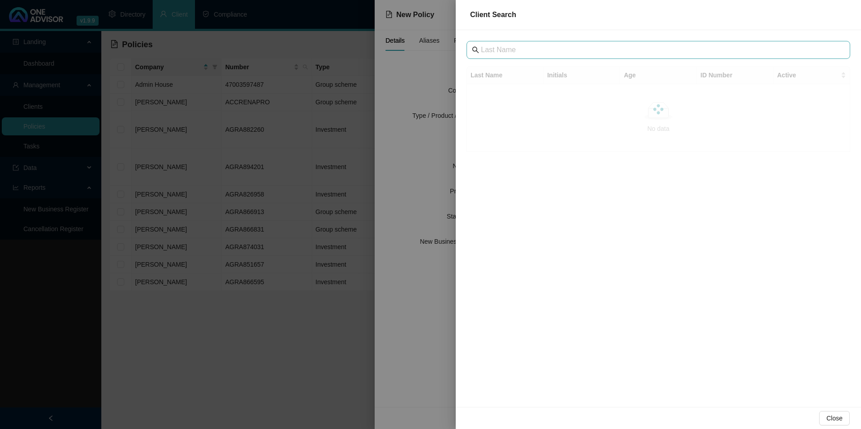
click at [552, 56] on span at bounding box center [658, 50] width 384 height 18
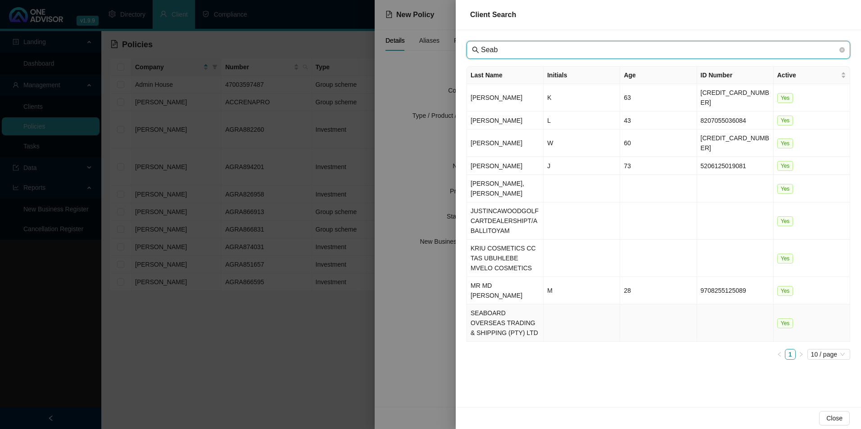
type input "Seab"
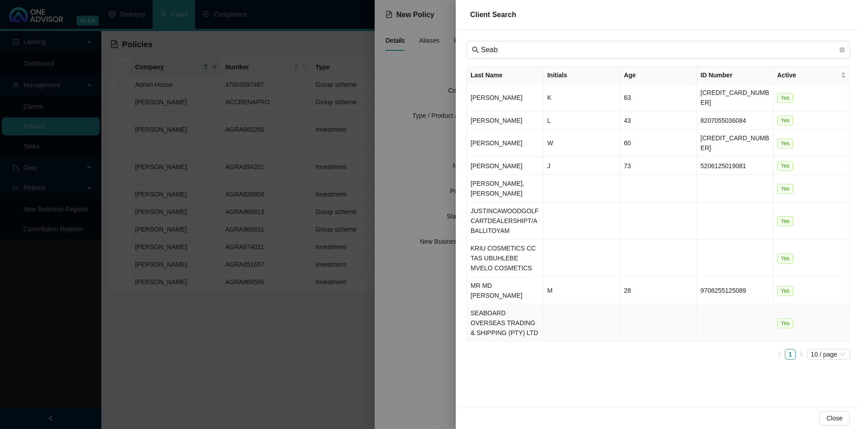
click at [517, 305] on td "SEABOARD OVERSEAS TRADING & SHIPPING (PTY) LTD" at bounding box center [505, 323] width 77 height 37
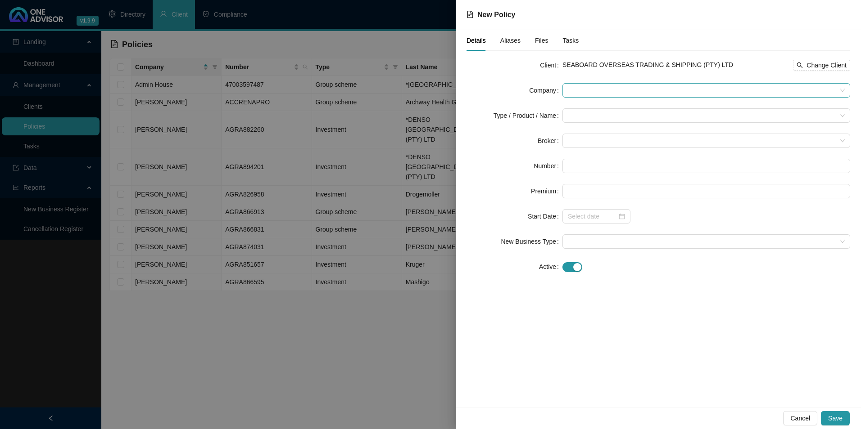
click at [643, 91] on span at bounding box center [706, 91] width 277 height 14
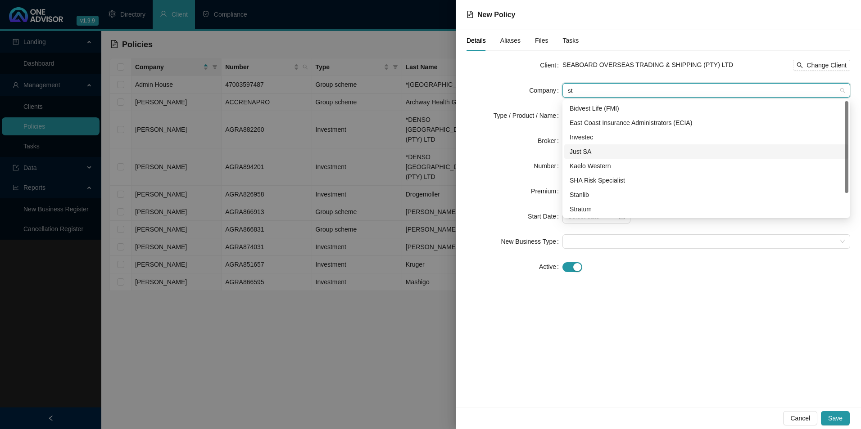
type input "str"
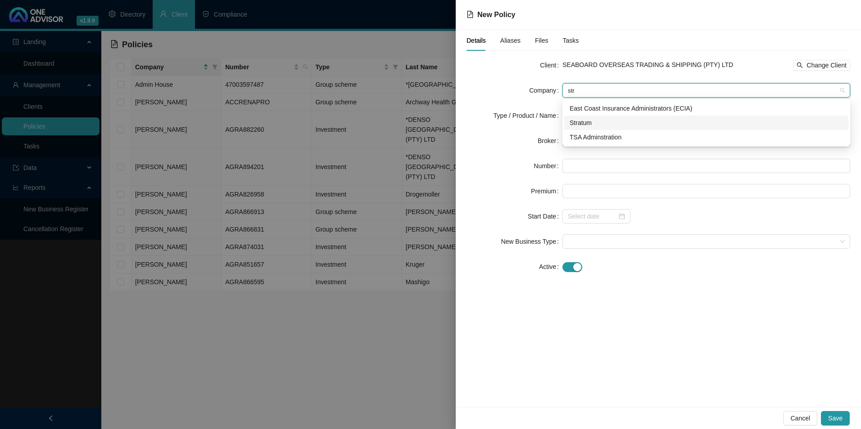
click at [603, 121] on div "Stratum" at bounding box center [705, 123] width 273 height 10
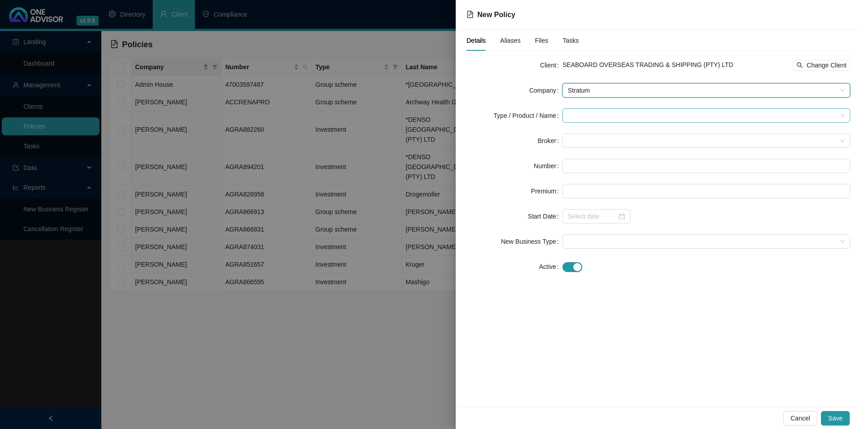
click at [598, 115] on input "search" at bounding box center [702, 116] width 269 height 14
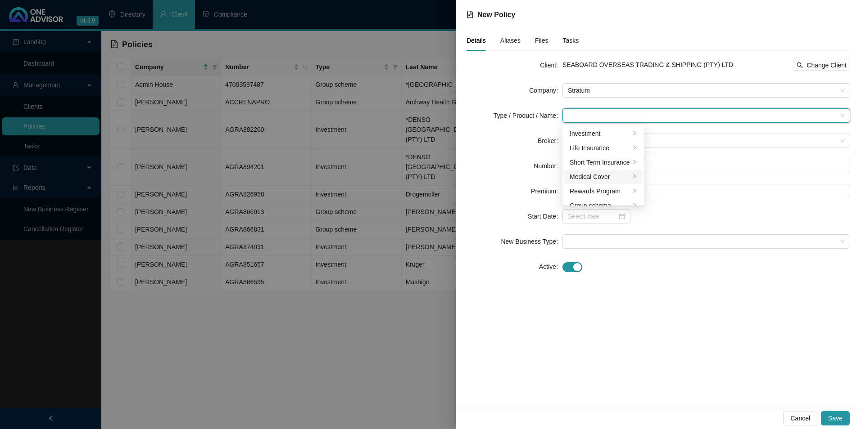
click at [593, 177] on div "Medical Cover" at bounding box center [599, 177] width 60 height 10
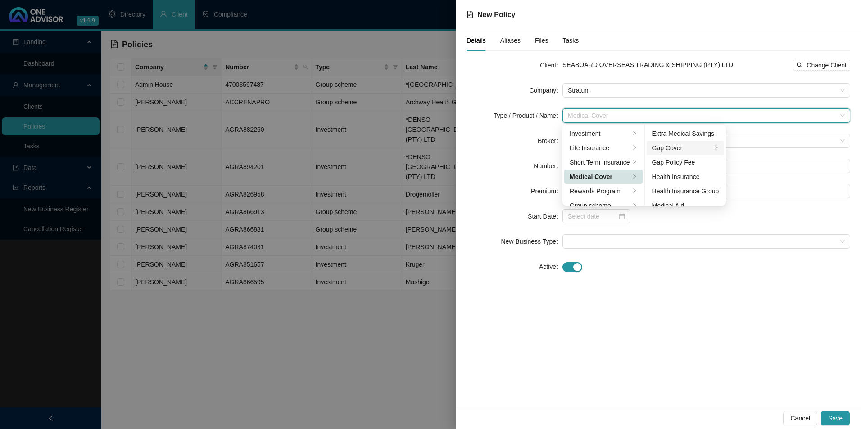
click at [678, 149] on div "Gap Cover" at bounding box center [682, 148] width 60 height 10
click at [718, 277] on div "Client SEABOARD OVERSEAS TRADING & SHIPPING (PTY) LTD Change Client Company Str…" at bounding box center [658, 171] width 384 height 227
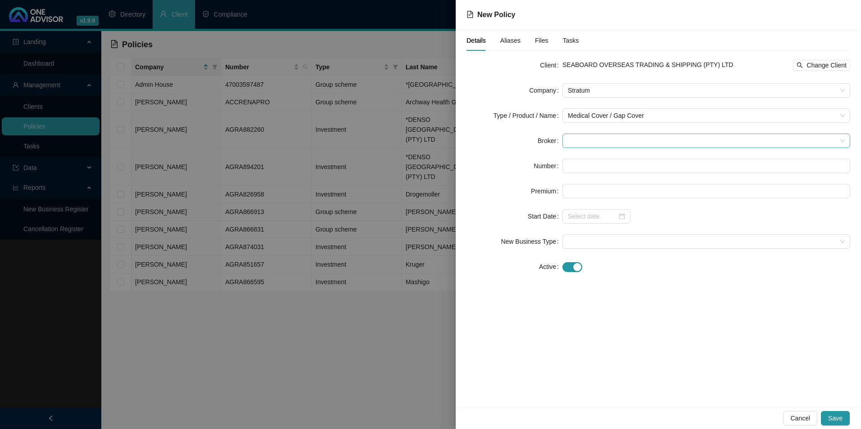
click at [610, 140] on span at bounding box center [706, 141] width 277 height 14
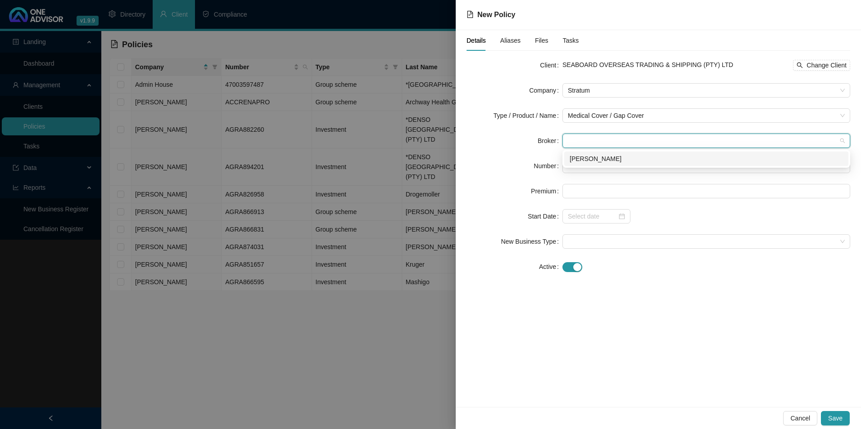
click at [599, 159] on div "[PERSON_NAME]" at bounding box center [705, 159] width 273 height 10
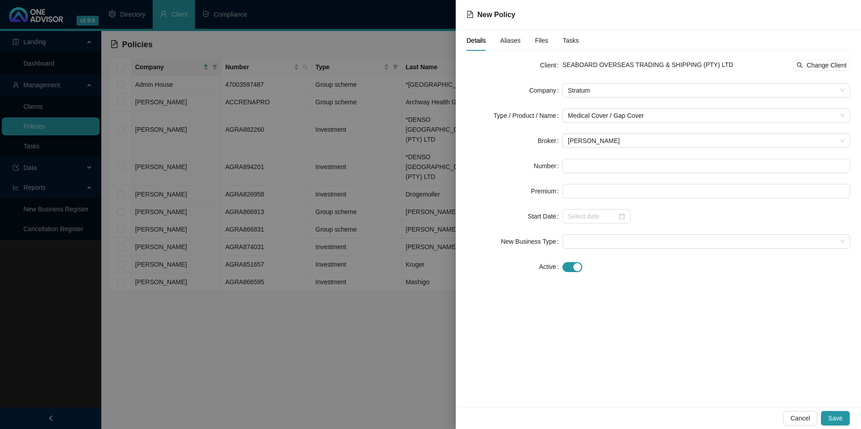
click at [608, 156] on form "Client SEABOARD OVERSEAS TRADING & SHIPPING (PTY) LTD Change Client Company Str…" at bounding box center [658, 166] width 384 height 216
paste input "AFORBD5196 Corporate Elite500 [DATE] 7312035051087 [PERSON_NAME] [PERSON_NAME] …"
type input "AFORBD5196 Corporate Elite500 [DATE] 7312035051087 [PERSON_NAME] [PERSON_NAME] …"
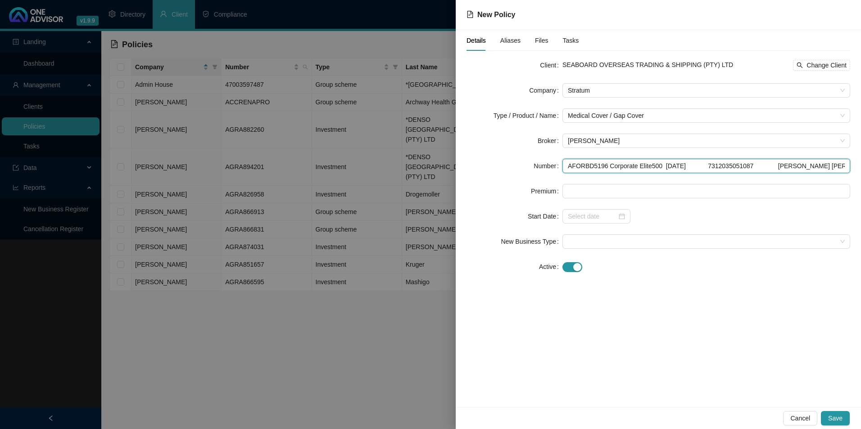
drag, startPoint x: 833, startPoint y: 164, endPoint x: 524, endPoint y: 165, distance: 308.8
click at [524, 165] on div "Number AFORBD5196 Corporate Elite500 [DATE] 7312035051087 [PERSON_NAME] [PERSON…" at bounding box center [658, 166] width 384 height 14
click at [586, 164] on input "text" at bounding box center [706, 166] width 288 height 14
click at [571, 166] on input "text" at bounding box center [706, 166] width 288 height 14
paste input "AFORBD5196"
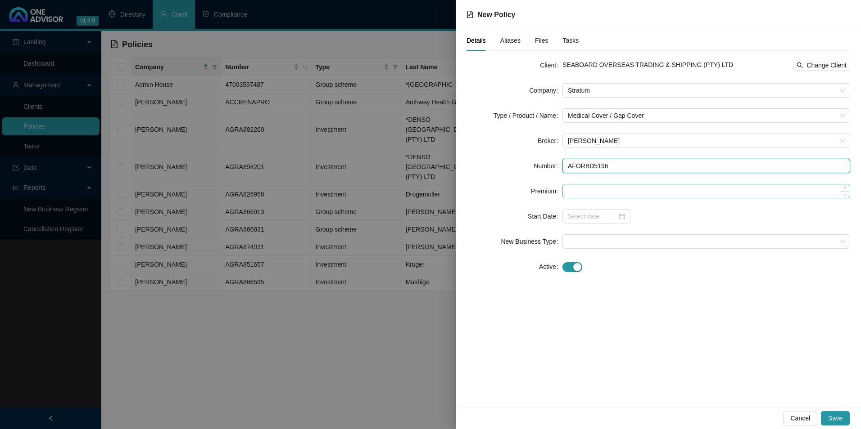
type input "AFORBD5196"
click at [584, 187] on input at bounding box center [706, 192] width 287 height 14
click at [624, 193] on input at bounding box center [706, 192] width 287 height 14
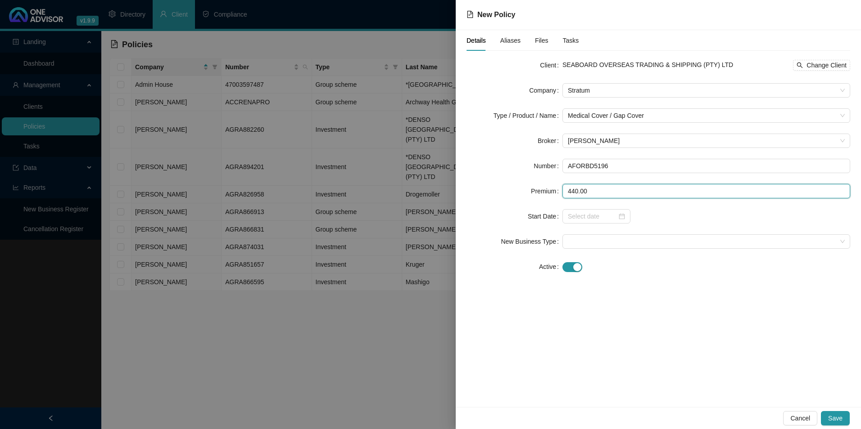
type input "440.00"
paste input "[DATE]"
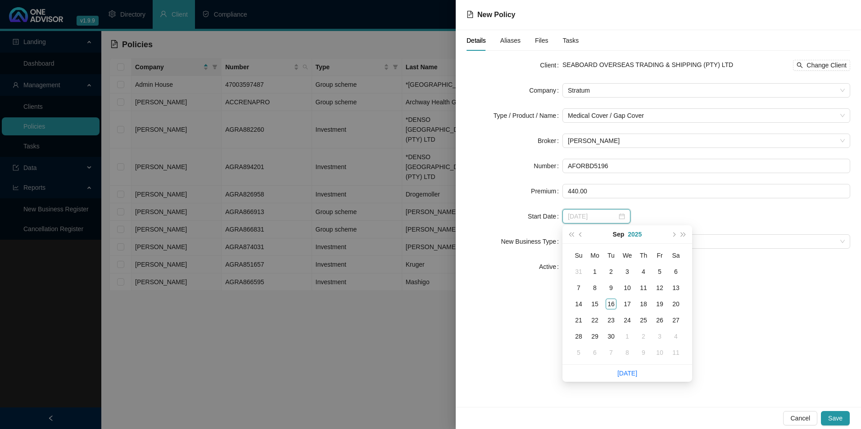
type input "[DATE]"
paste input "[DATE]"
type input "[DATE]"
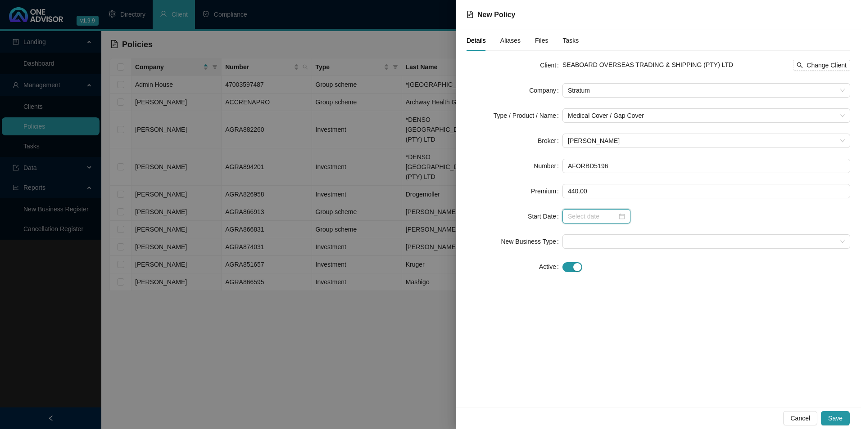
click at [581, 214] on input at bounding box center [592, 217] width 49 height 10
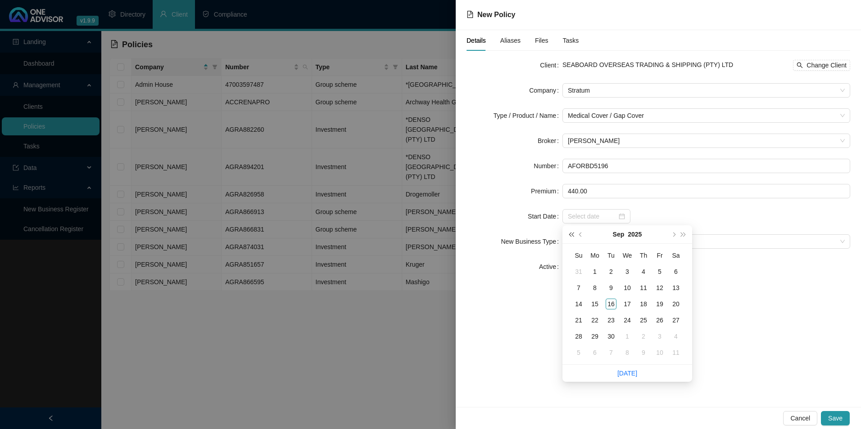
click at [572, 234] on span "super-prev-year" at bounding box center [571, 234] width 5 height 5
click at [571, 233] on span "super-prev-year" at bounding box center [571, 234] width 5 height 5
click at [570, 233] on span "super-prev-year" at bounding box center [571, 234] width 5 height 5
click at [570, 232] on button "super-prev-year" at bounding box center [571, 235] width 10 height 18
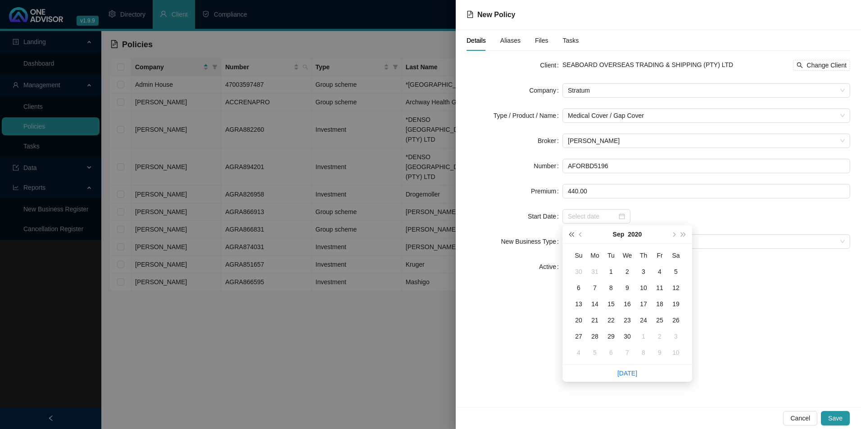
click at [570, 232] on button "super-prev-year" at bounding box center [571, 235] width 10 height 18
click at [571, 231] on button "super-prev-year" at bounding box center [571, 235] width 10 height 18
click at [574, 231] on button "super-prev-year" at bounding box center [571, 235] width 10 height 18
click at [577, 231] on button "prev-year" at bounding box center [581, 235] width 10 height 18
click at [573, 233] on span "super-prev-year" at bounding box center [571, 234] width 5 height 5
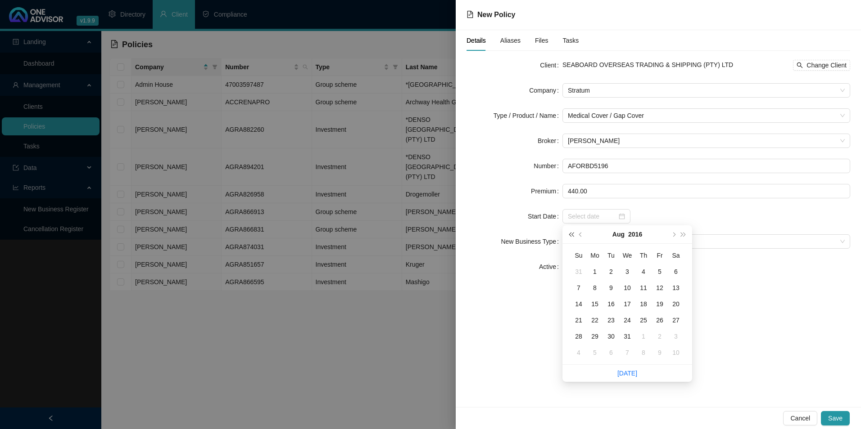
click at [573, 234] on span "super-prev-year" at bounding box center [571, 234] width 5 height 5
click at [571, 234] on span "super-prev-year" at bounding box center [571, 234] width 5 height 5
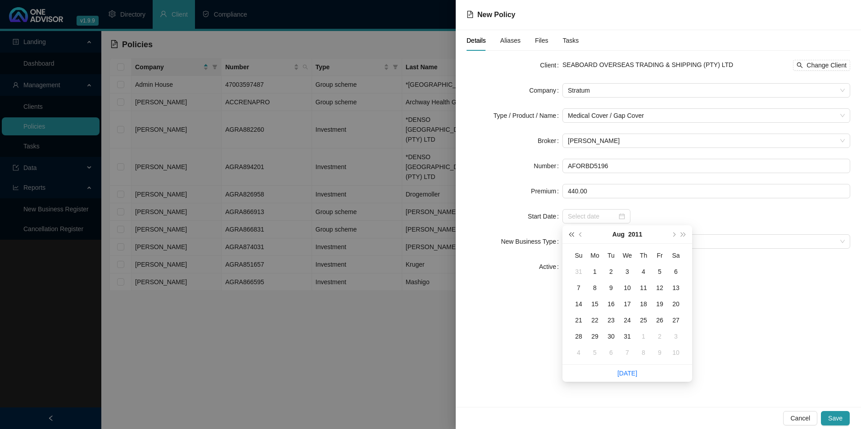
click at [571, 234] on span "super-prev-year" at bounding box center [571, 234] width 5 height 5
click at [683, 235] on span "super-next-year" at bounding box center [683, 234] width 5 height 5
click at [683, 237] on button "super-next-year" at bounding box center [683, 235] width 10 height 18
type input "[DATE]"
click at [579, 233] on button "prev-year" at bounding box center [581, 235] width 10 height 18
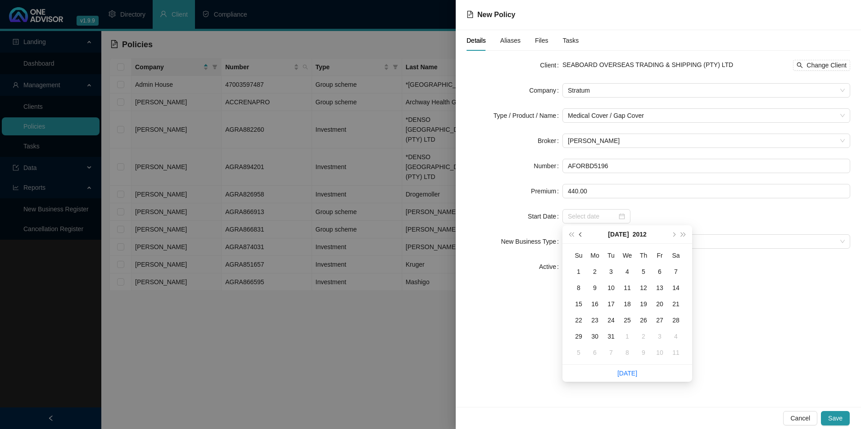
click at [579, 233] on button "prev-year" at bounding box center [581, 235] width 10 height 18
click at [579, 232] on button "prev-year" at bounding box center [581, 235] width 10 height 18
click at [580, 231] on button "prev-year" at bounding box center [581, 235] width 10 height 18
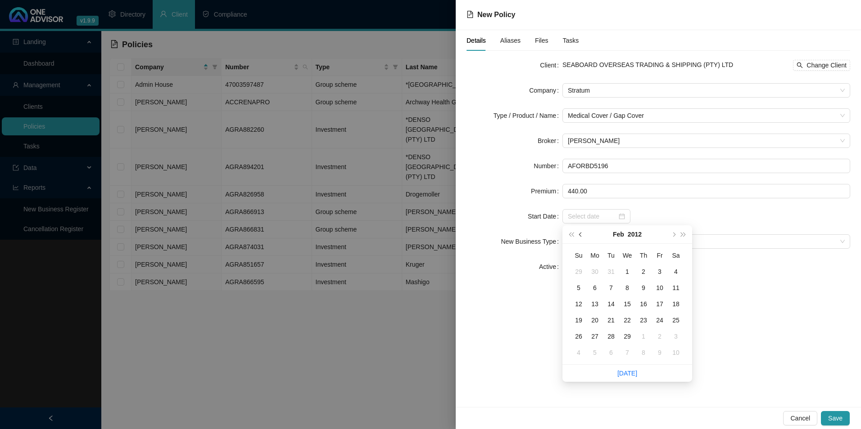
click at [580, 231] on button "prev-year" at bounding box center [581, 235] width 10 height 18
type input "[DATE]"
click at [578, 270] on div "1" at bounding box center [578, 272] width 11 height 11
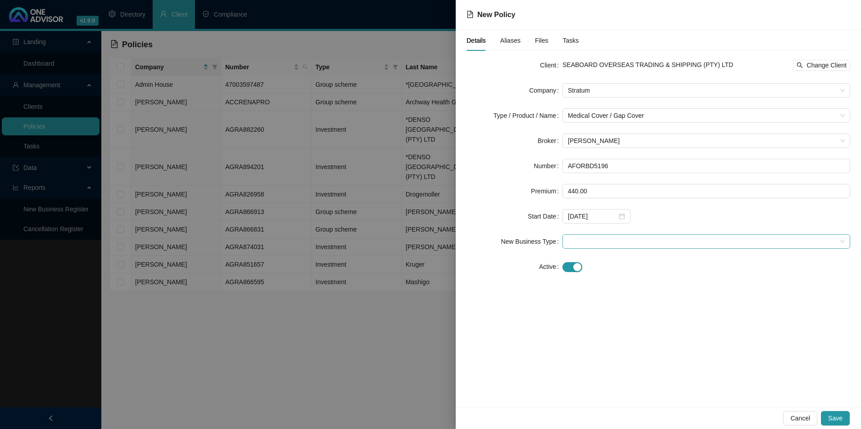
click at [617, 239] on span at bounding box center [706, 242] width 277 height 14
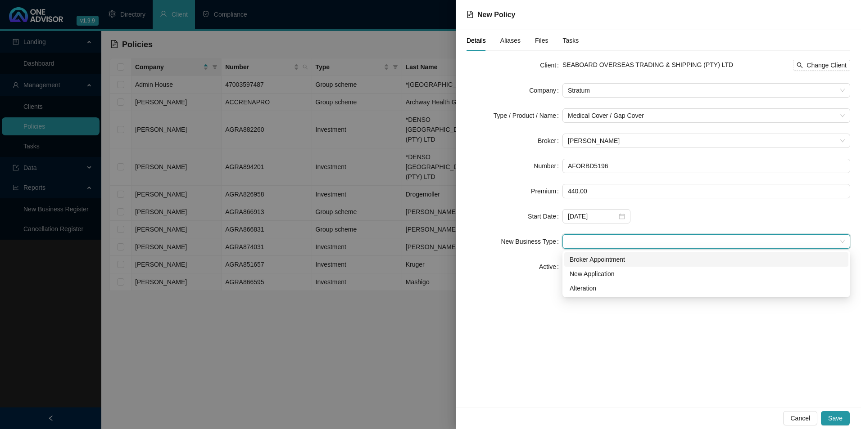
click at [601, 259] on div "Broker Appointment" at bounding box center [705, 260] width 273 height 10
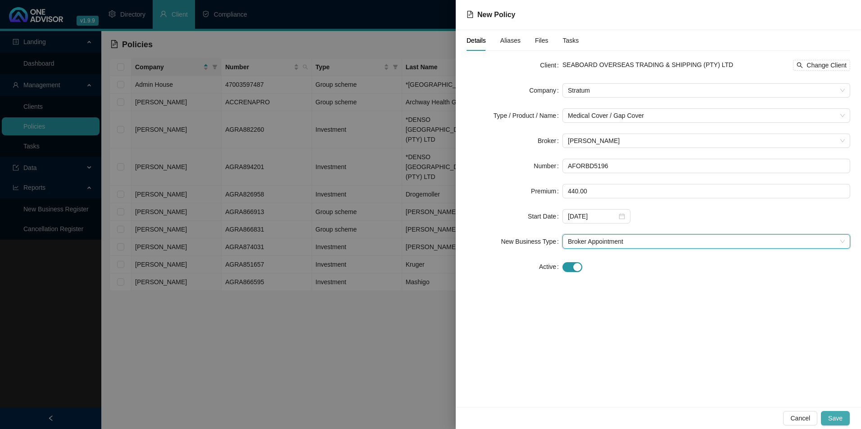
click at [841, 420] on span "Save" at bounding box center [835, 419] width 14 height 10
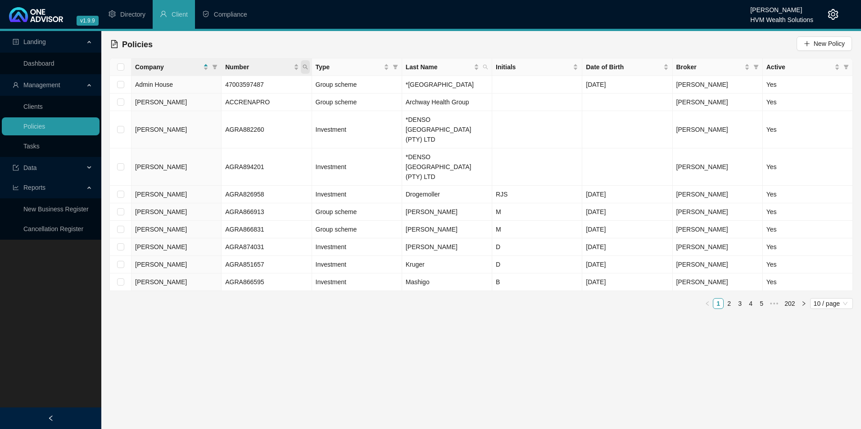
click at [305, 65] on icon "search" at bounding box center [305, 66] width 5 height 5
paste input "AFORBD5313"
drag, startPoint x: 239, startPoint y: 80, endPoint x: 244, endPoint y: 84, distance: 5.7
click at [239, 79] on input "AFORBD5313" at bounding box center [263, 86] width 85 height 14
type input "AFORBD5313"
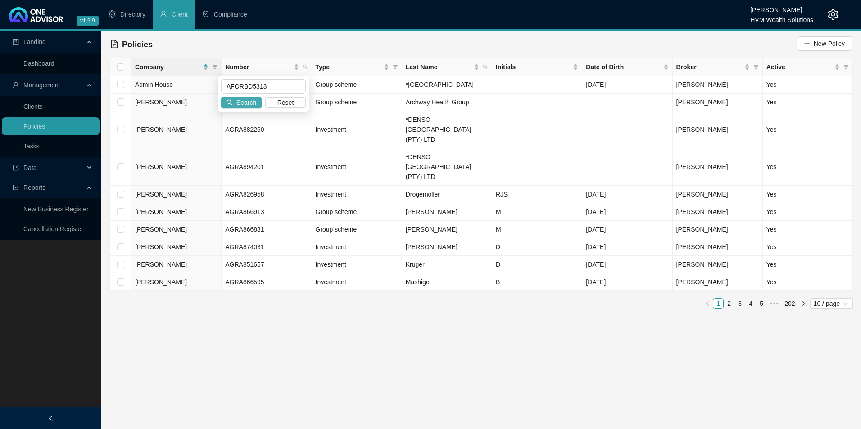
click at [244, 100] on span "Search" at bounding box center [246, 103] width 20 height 10
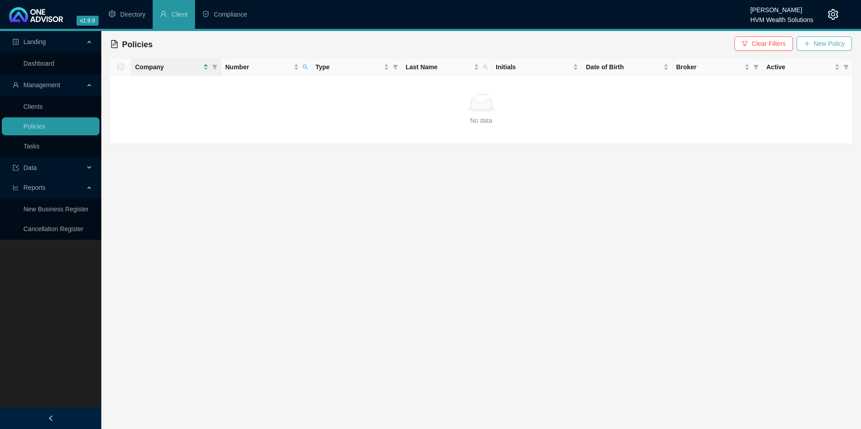
click at [834, 43] on span "New Policy" at bounding box center [828, 44] width 31 height 10
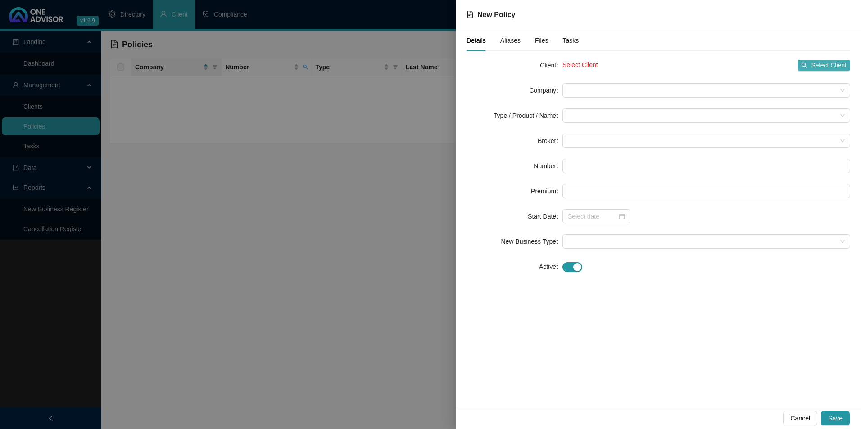
click at [828, 64] on span "Select Client" at bounding box center [829, 65] width 36 height 10
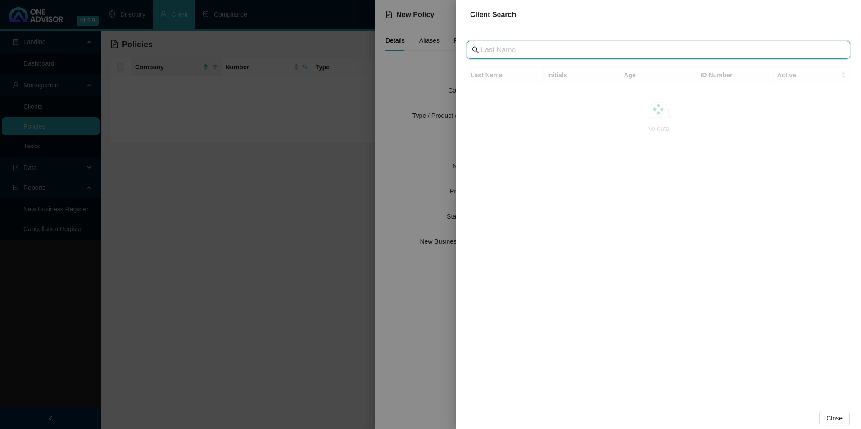
click at [587, 53] on input "text" at bounding box center [659, 50] width 357 height 11
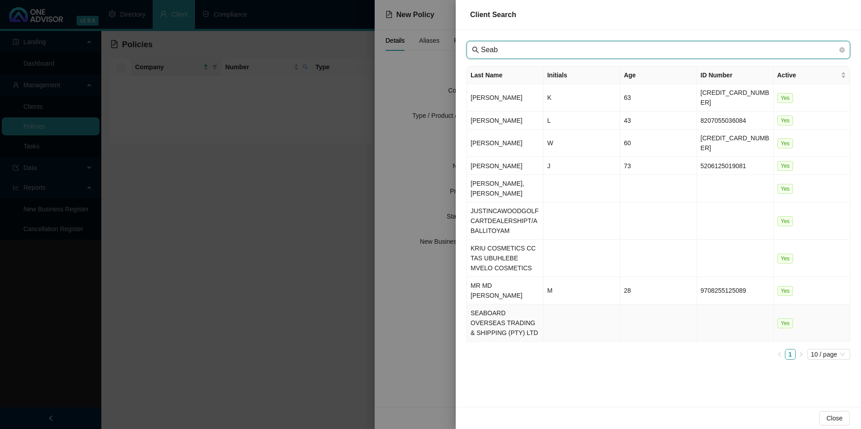
type input "Seab"
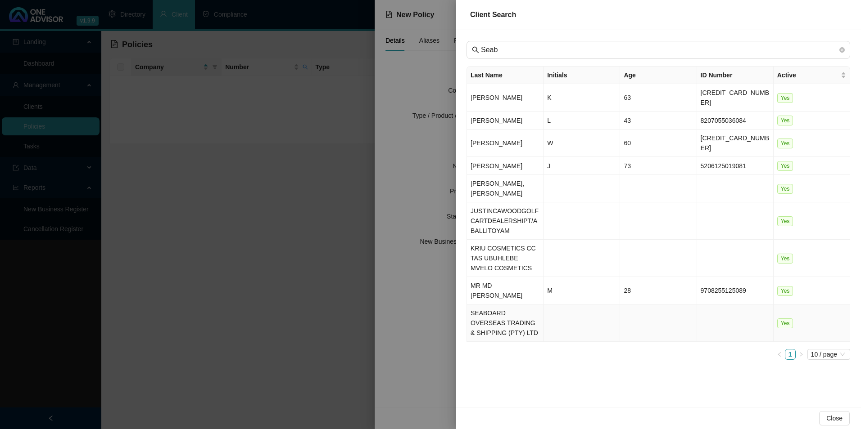
click at [483, 305] on td "SEABOARD OVERSEAS TRADING & SHIPPING (PTY) LTD" at bounding box center [505, 323] width 77 height 37
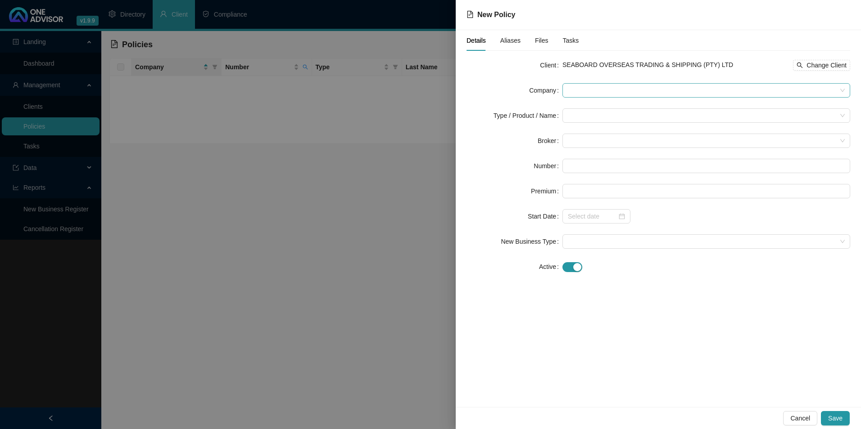
click at [576, 91] on span at bounding box center [706, 91] width 277 height 14
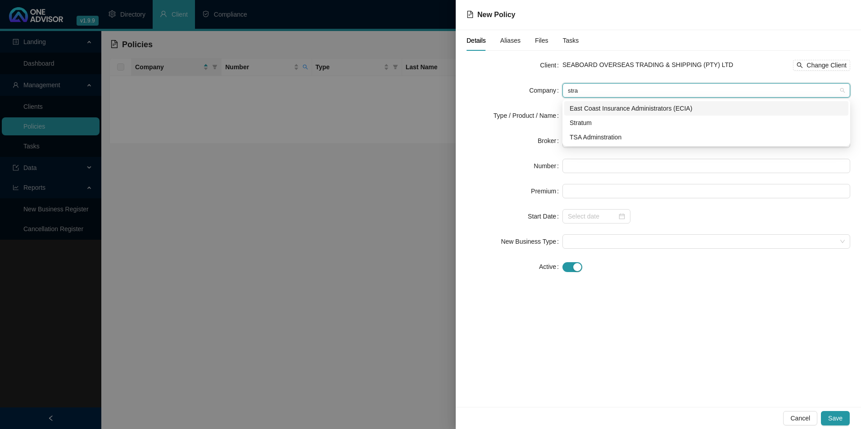
type input "strat"
click at [577, 118] on div "Stratum" at bounding box center [705, 123] width 273 height 10
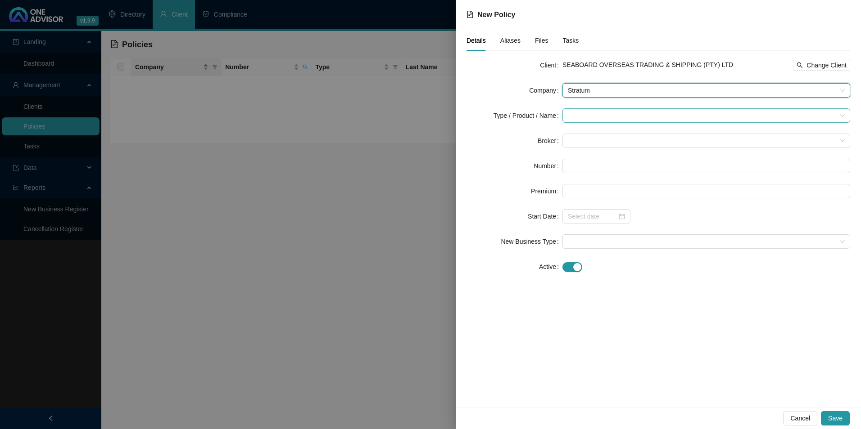
click at [587, 113] on input "search" at bounding box center [702, 116] width 269 height 14
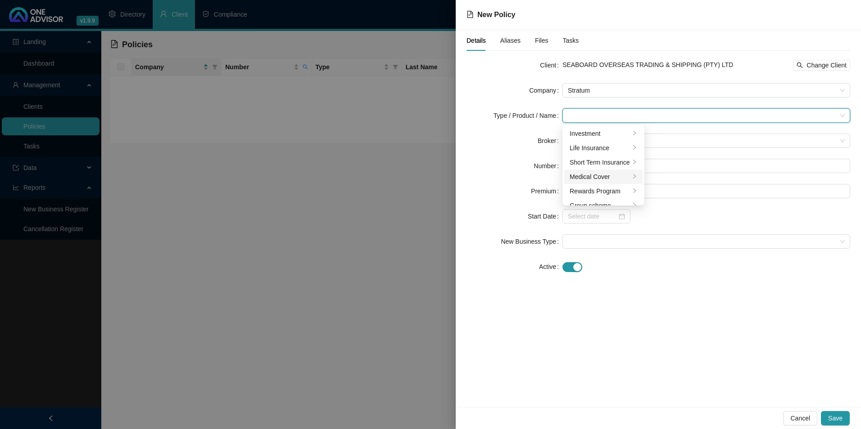
click at [595, 175] on div "Medical Cover" at bounding box center [599, 177] width 60 height 10
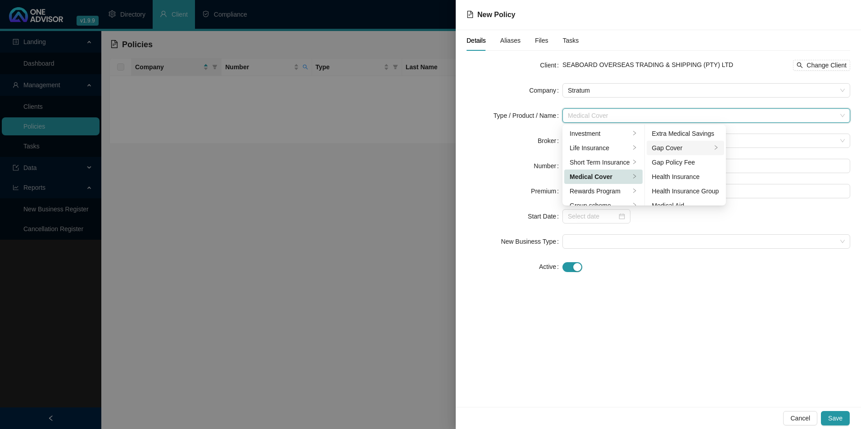
click at [684, 150] on div "Gap Cover" at bounding box center [682, 148] width 60 height 10
click at [741, 255] on form "Client SEABOARD OVERSEAS TRADING & SHIPPING (PTY) LTD Change Client Company Str…" at bounding box center [658, 166] width 384 height 216
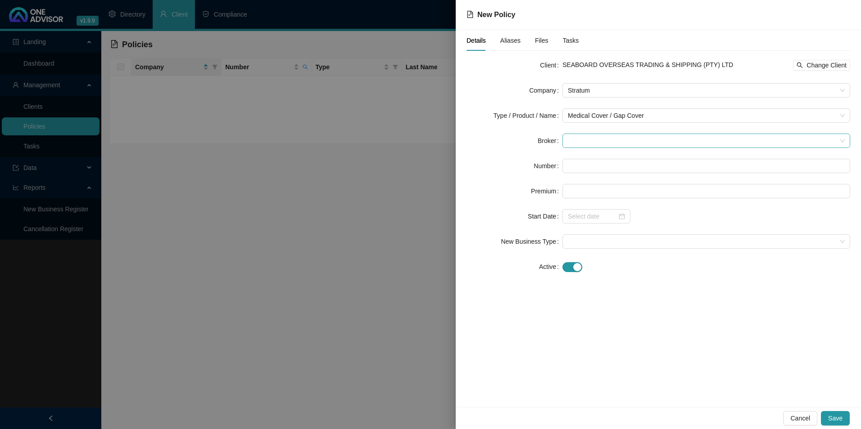
click at [640, 134] on span at bounding box center [706, 141] width 277 height 14
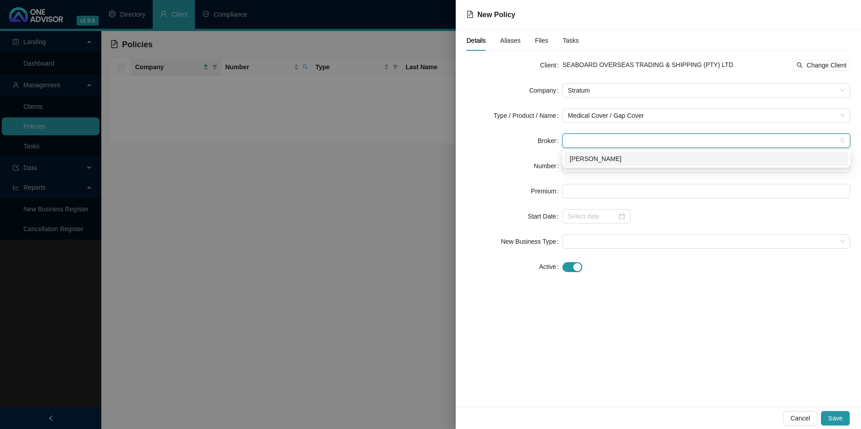
click at [616, 155] on div "[PERSON_NAME]" at bounding box center [705, 159] width 273 height 10
click at [610, 171] on input "text" at bounding box center [706, 166] width 288 height 14
paste input "AFORBD5313"
click at [583, 166] on input "AFORBD5313" at bounding box center [706, 166] width 288 height 14
type input "AFORBD5313"
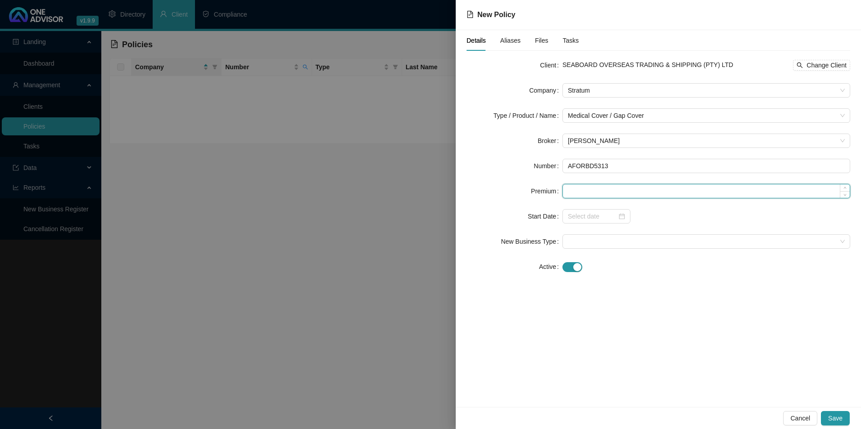
click at [600, 193] on input at bounding box center [706, 192] width 287 height 14
click at [589, 190] on input at bounding box center [706, 192] width 287 height 14
type input "440.00"
click at [593, 216] on input at bounding box center [592, 217] width 49 height 10
click at [583, 220] on input at bounding box center [592, 217] width 49 height 10
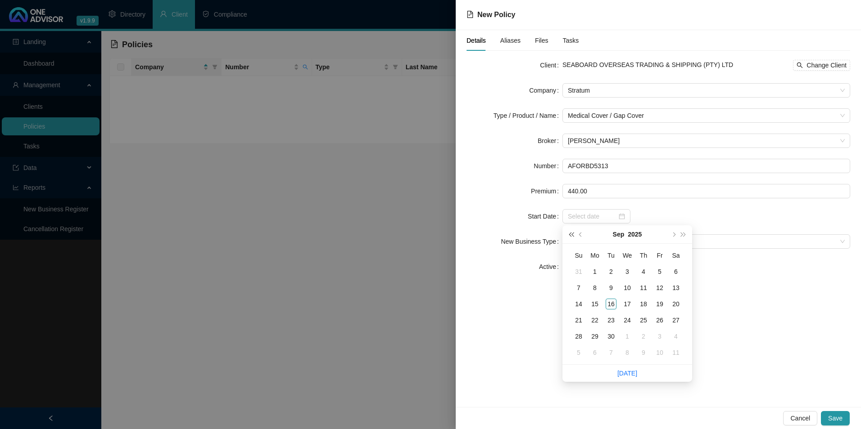
click at [570, 232] on button "super-prev-year" at bounding box center [571, 235] width 10 height 18
click at [570, 231] on button "super-prev-year" at bounding box center [571, 235] width 10 height 18
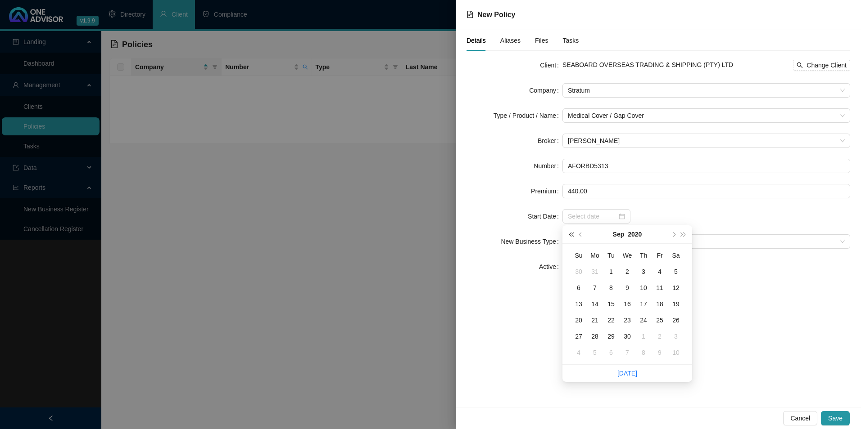
click at [570, 231] on button "super-prev-year" at bounding box center [571, 235] width 10 height 18
click at [570, 230] on button "super-prev-year" at bounding box center [571, 235] width 10 height 18
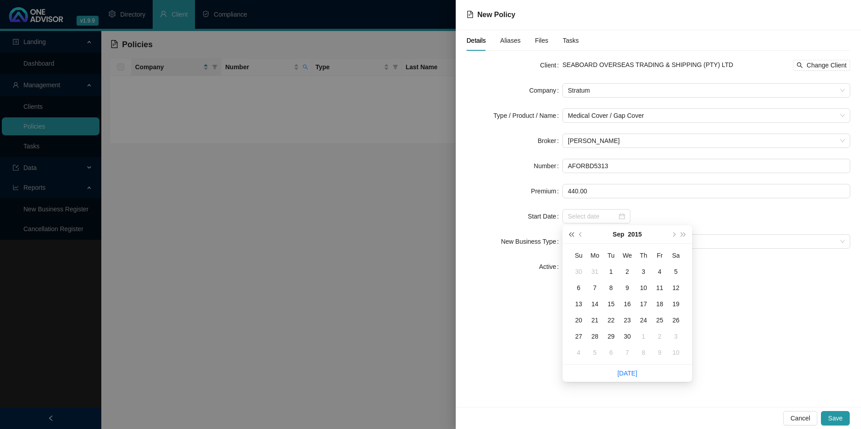
click at [570, 230] on button "super-prev-year" at bounding box center [571, 235] width 10 height 18
click at [582, 232] on button "prev-year" at bounding box center [581, 235] width 10 height 18
click at [582, 233] on button "prev-year" at bounding box center [581, 235] width 10 height 18
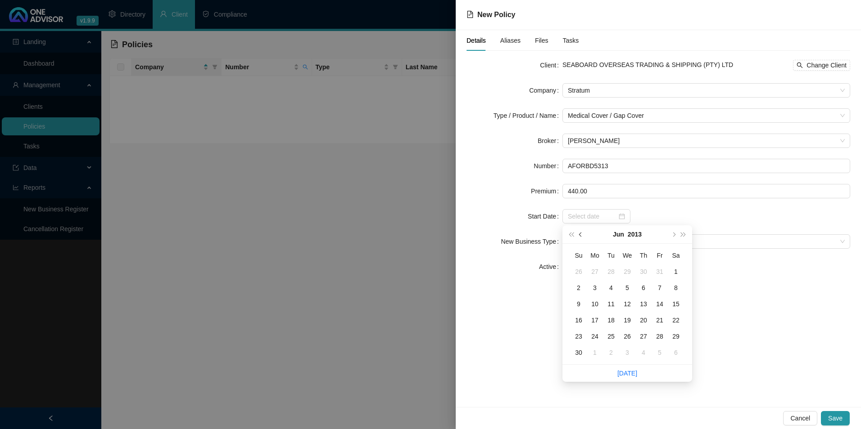
click at [582, 233] on button "prev-year" at bounding box center [581, 235] width 10 height 18
click at [582, 232] on button "prev-year" at bounding box center [581, 235] width 10 height 18
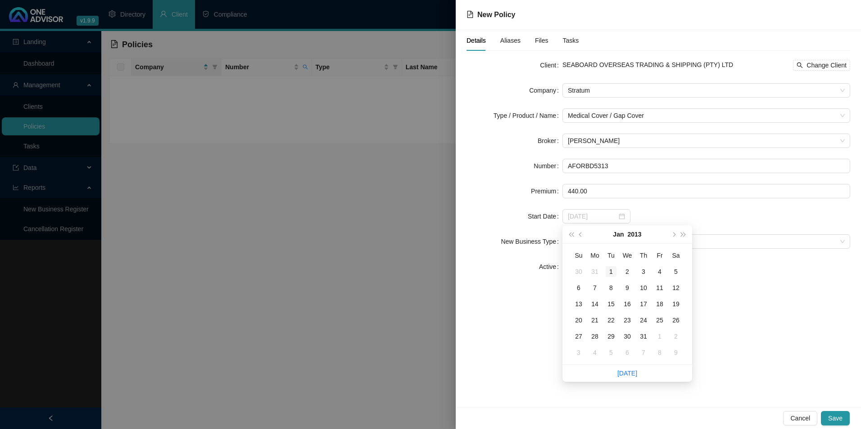
type input "[DATE]"
click at [608, 274] on div "1" at bounding box center [610, 272] width 11 height 11
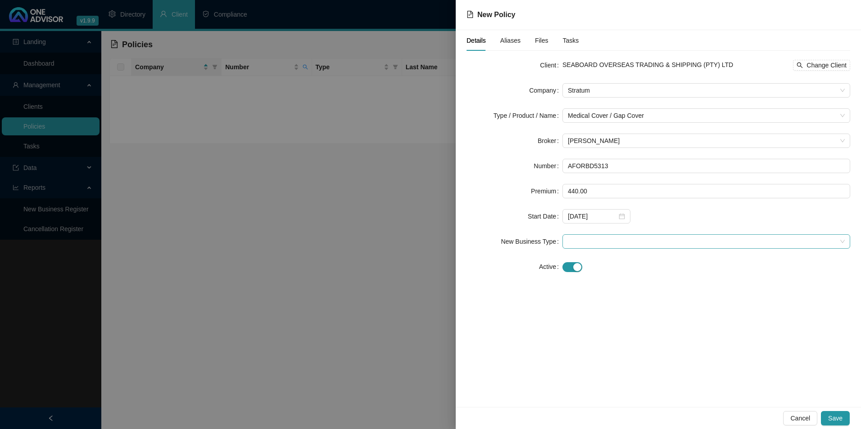
click at [628, 243] on span at bounding box center [706, 242] width 277 height 14
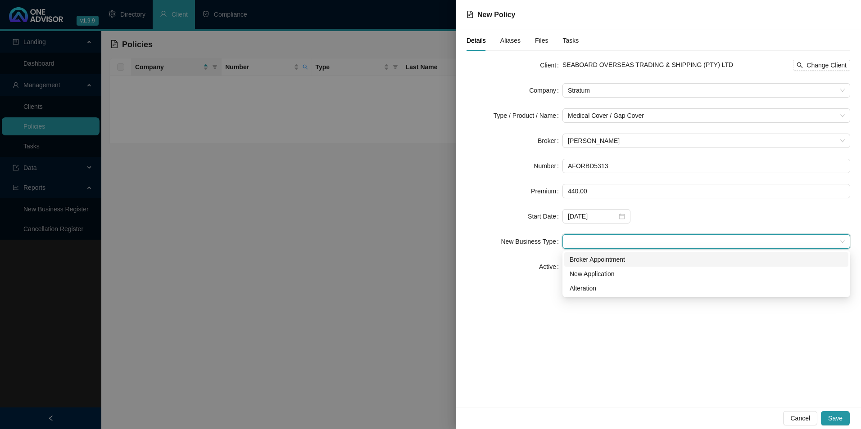
click at [593, 260] on div "Broker Appointment" at bounding box center [705, 260] width 273 height 10
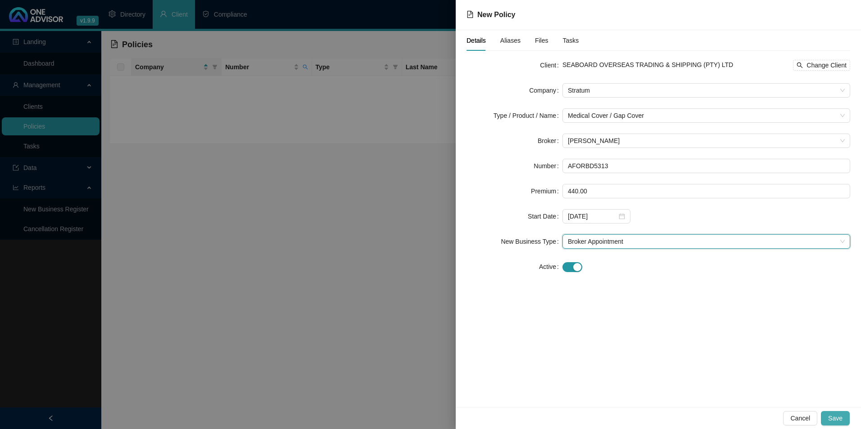
click at [833, 417] on span "Save" at bounding box center [835, 419] width 14 height 10
